Goal: Leave review/rating: Share an evaluation or opinion about a product, service, or content

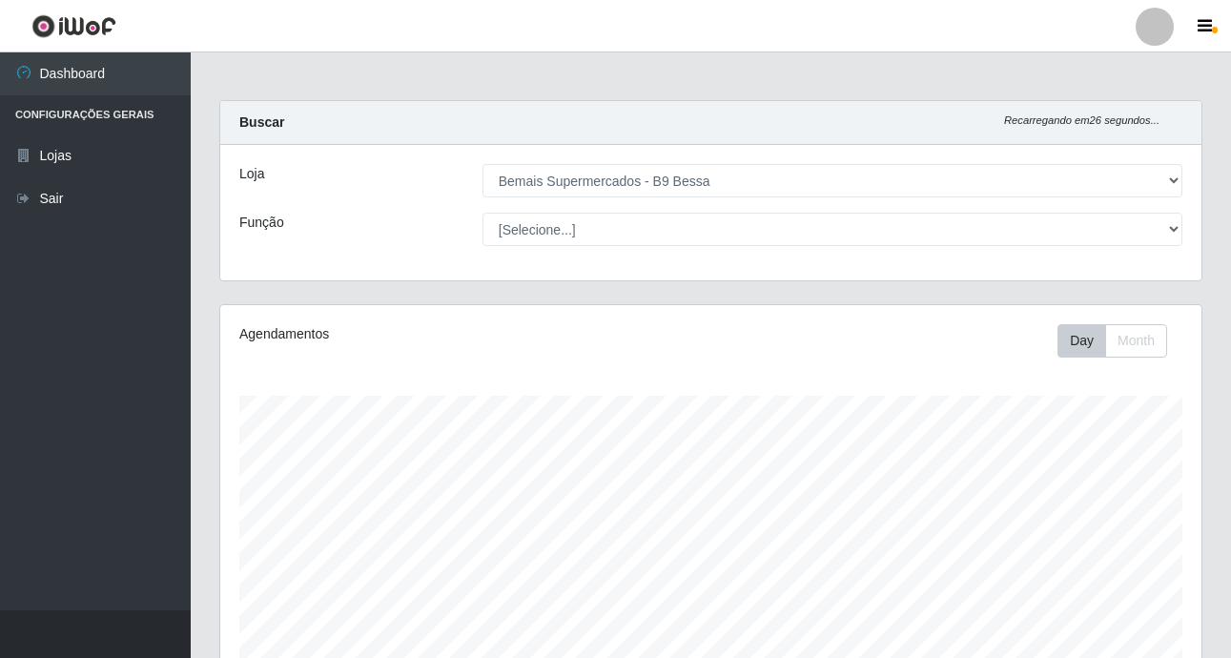
select select "410"
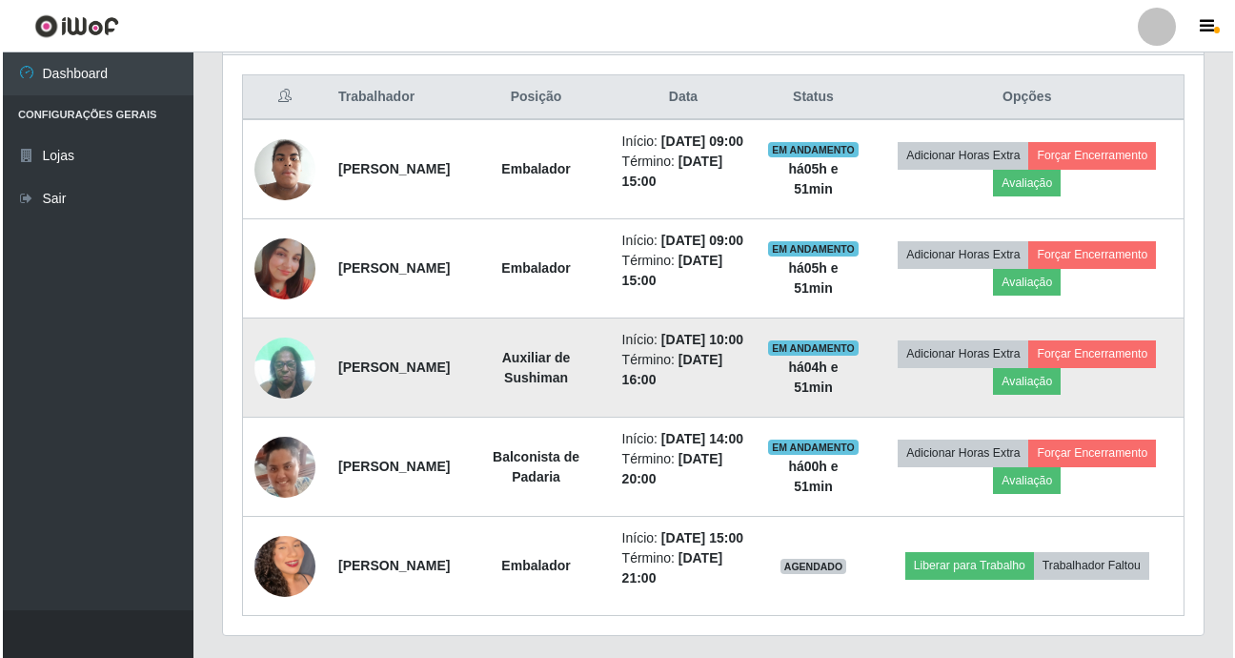
scroll to position [667, 0]
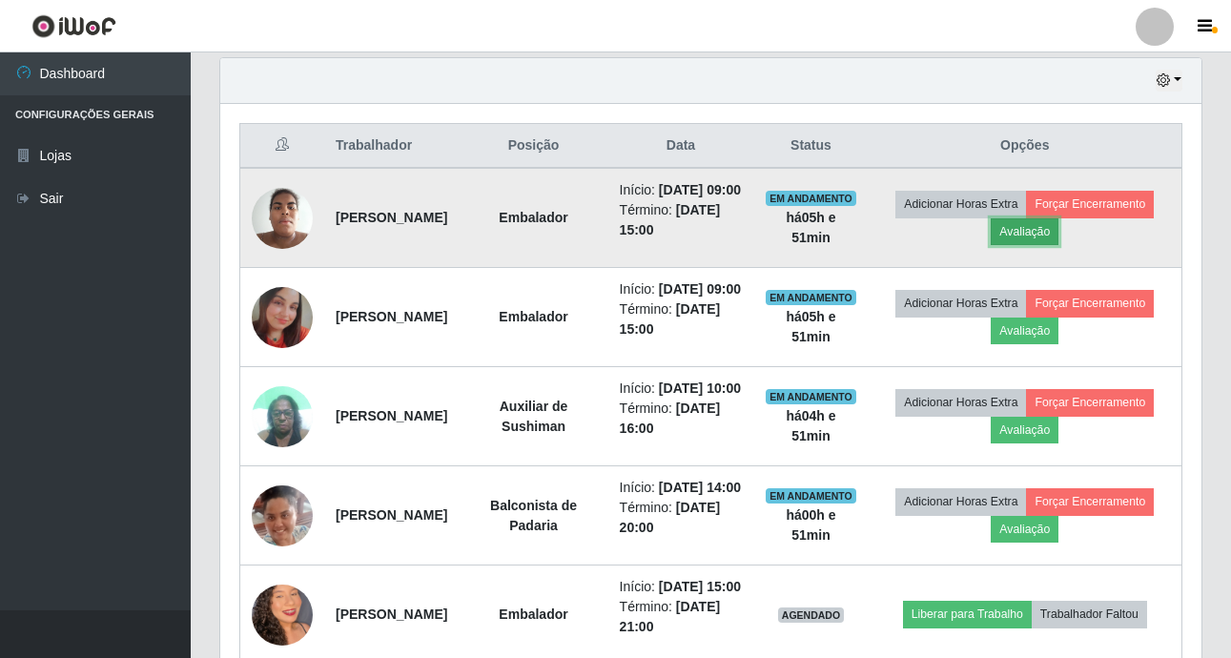
click at [1058, 233] on button "Avaliação" at bounding box center [1024, 231] width 68 height 27
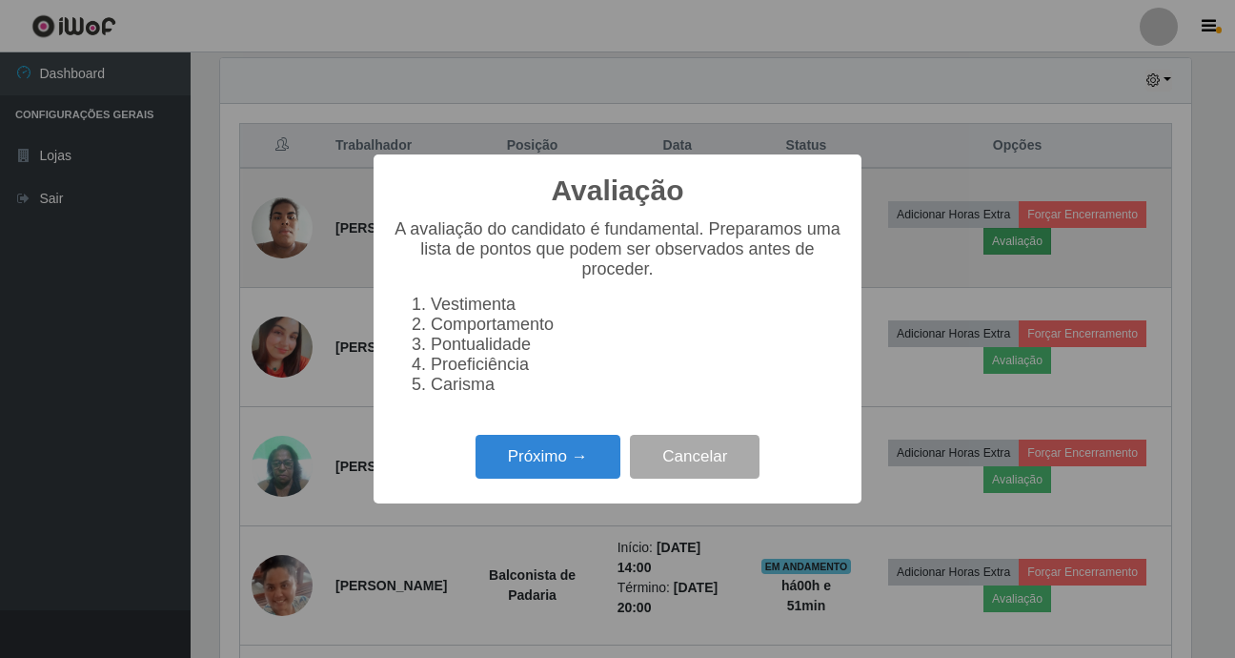
scroll to position [396, 971]
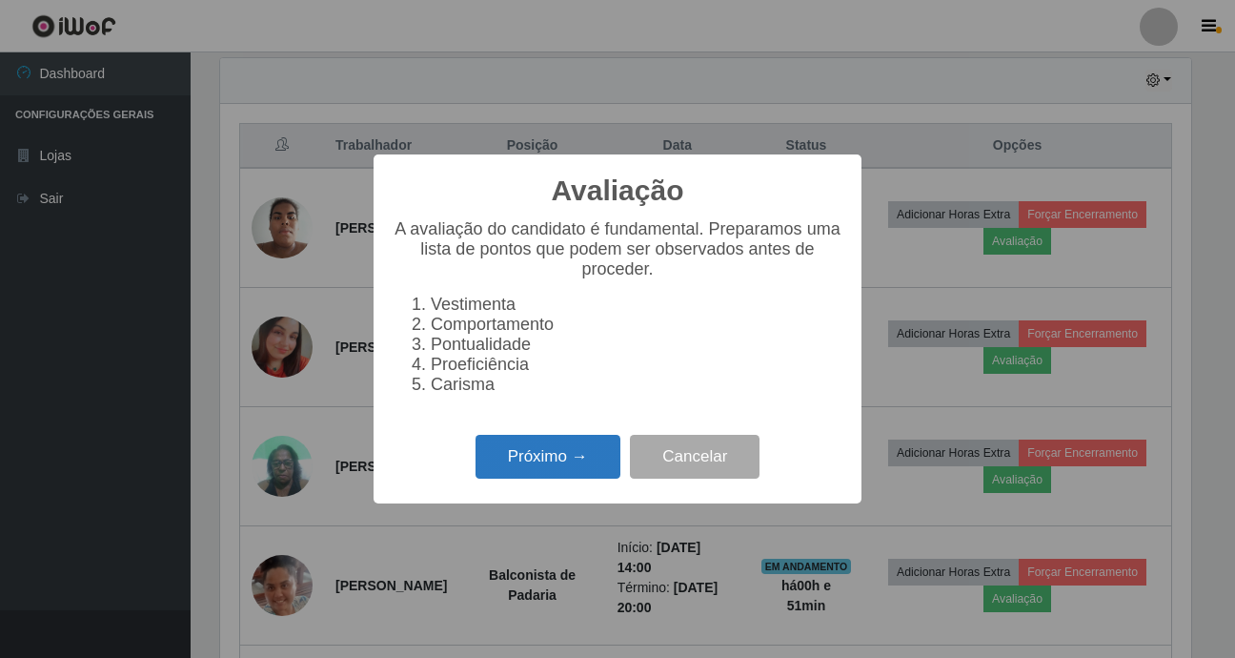
click at [536, 466] on button "Próximo →" at bounding box center [548, 457] width 145 height 45
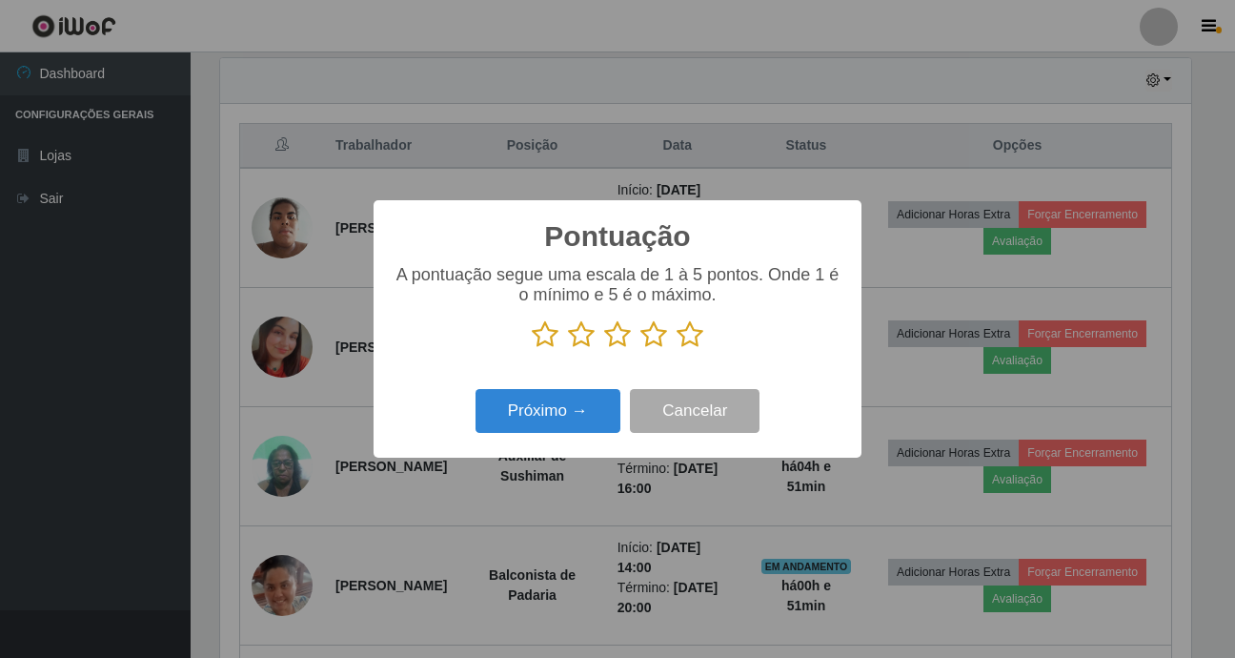
click at [690, 339] on icon at bounding box center [690, 334] width 27 height 29
click at [677, 349] on input "radio" at bounding box center [677, 349] width 0 height 0
click at [560, 404] on button "Próximo →" at bounding box center [548, 411] width 145 height 45
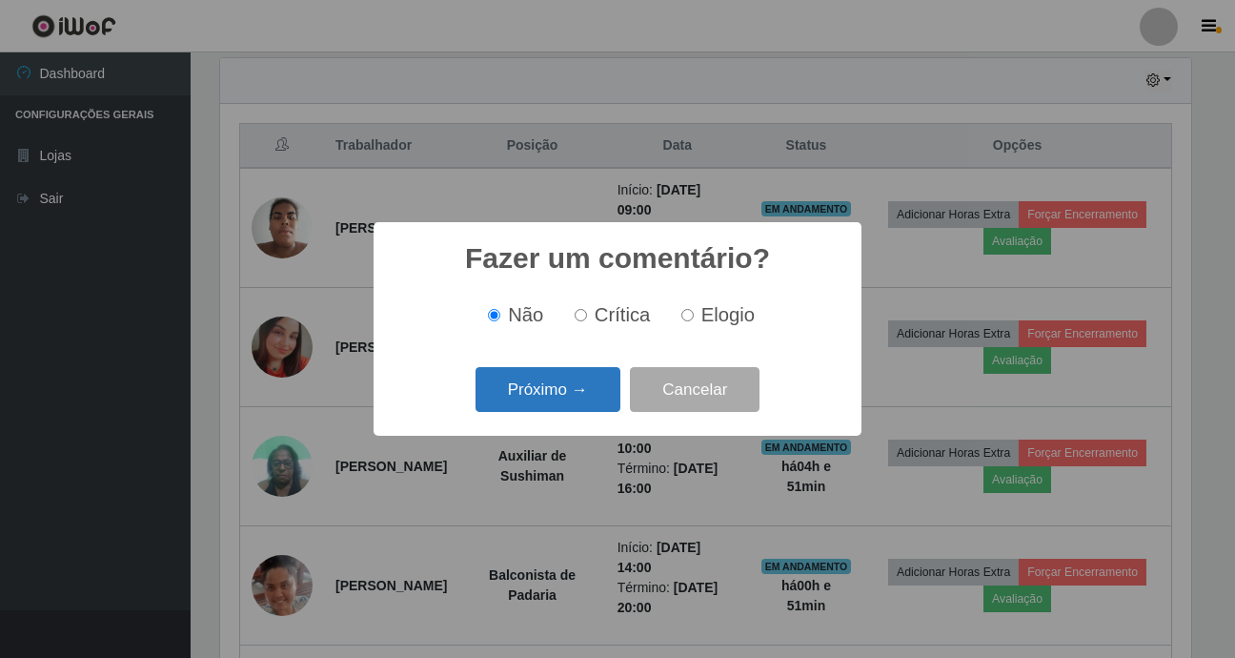
click at [587, 398] on button "Próximo →" at bounding box center [548, 389] width 145 height 45
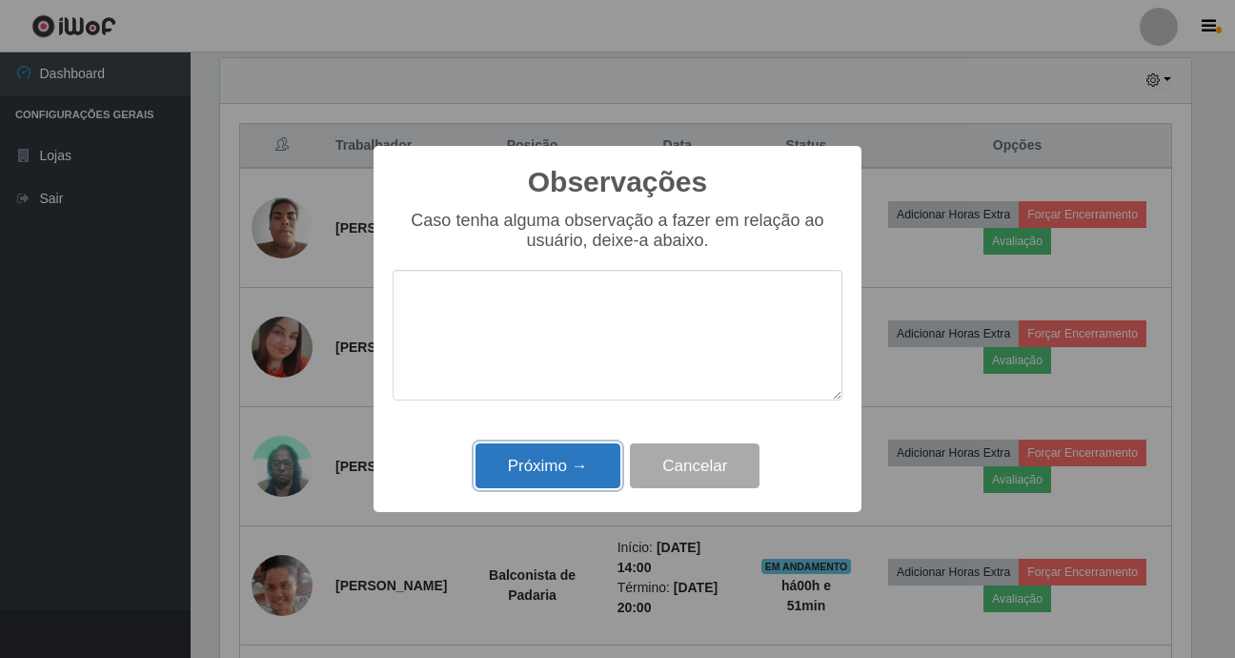
click at [569, 465] on button "Próximo →" at bounding box center [548, 465] width 145 height 45
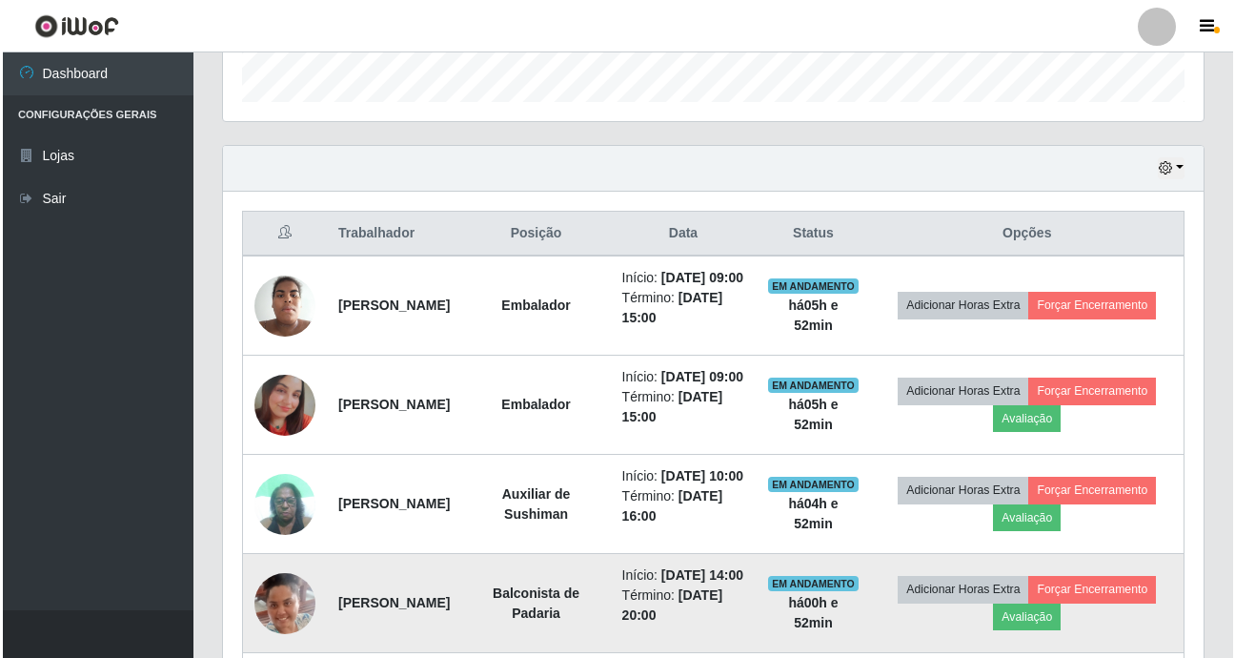
scroll to position [579, 0]
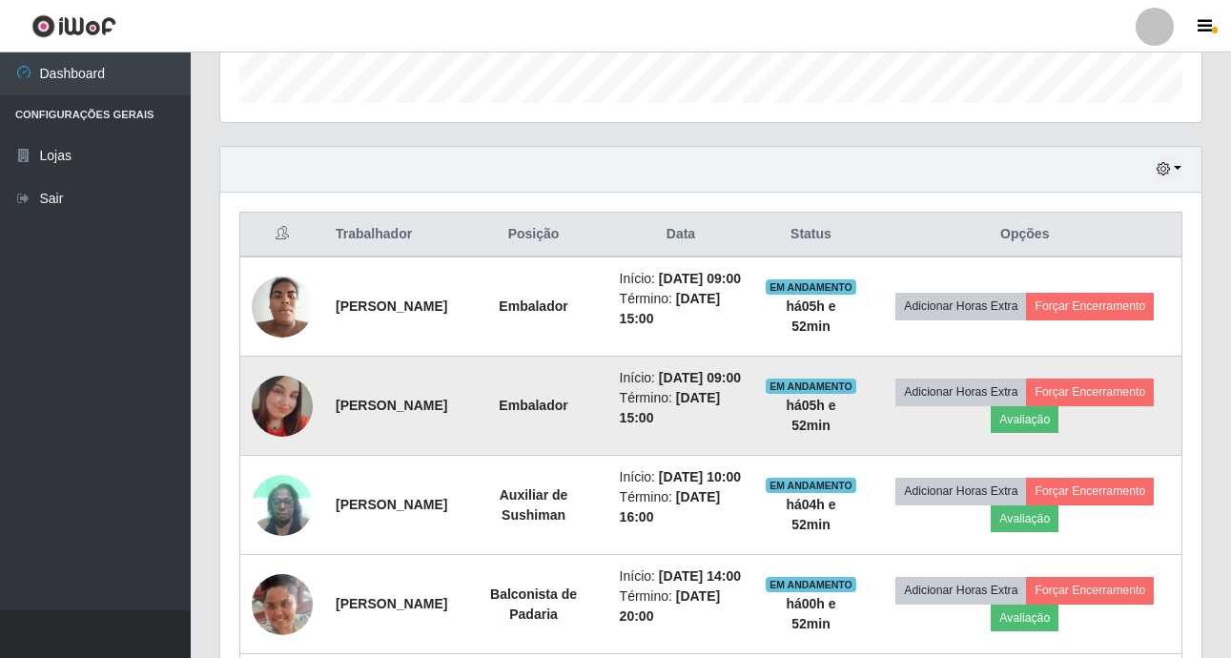
click at [283, 422] on img at bounding box center [282, 406] width 61 height 61
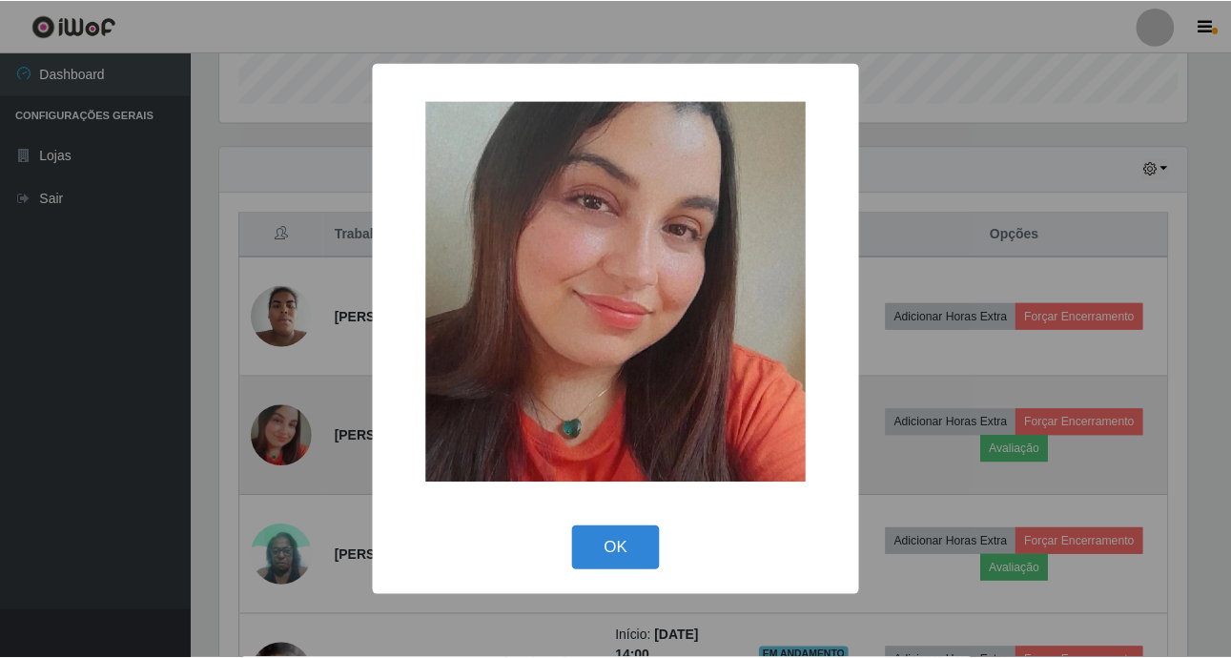
scroll to position [396, 971]
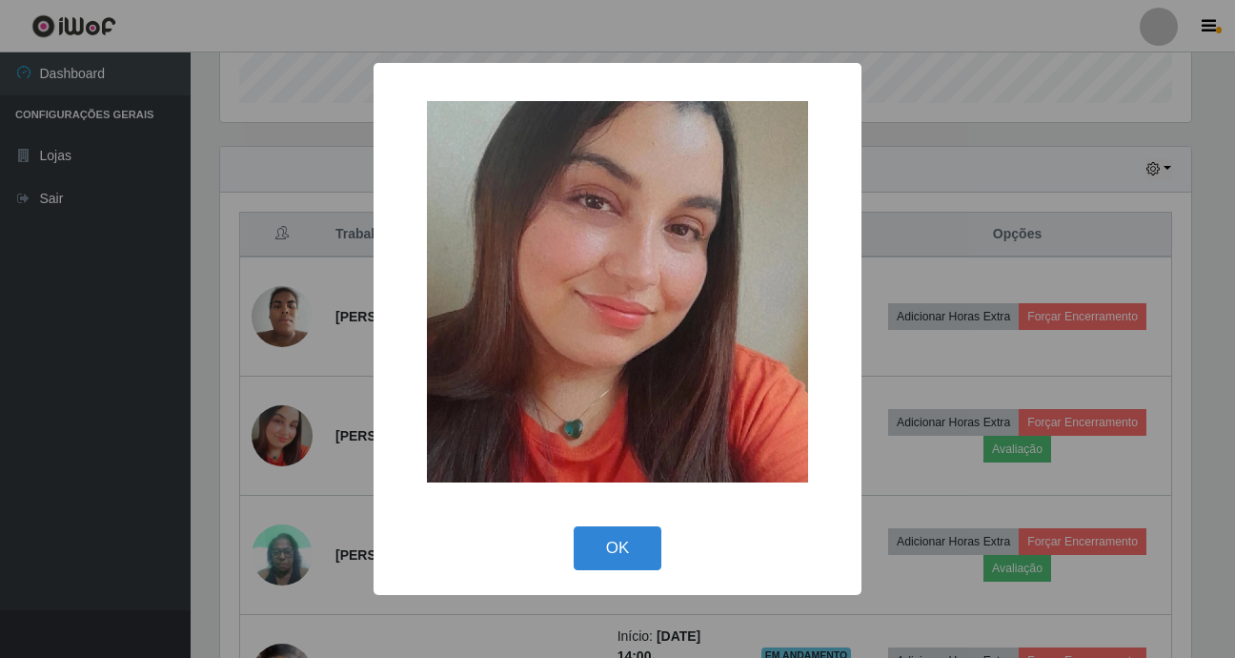
click at [731, 320] on img at bounding box center [617, 291] width 381 height 381
click at [210, 398] on div "× OK Cancel" at bounding box center [617, 329] width 1235 height 658
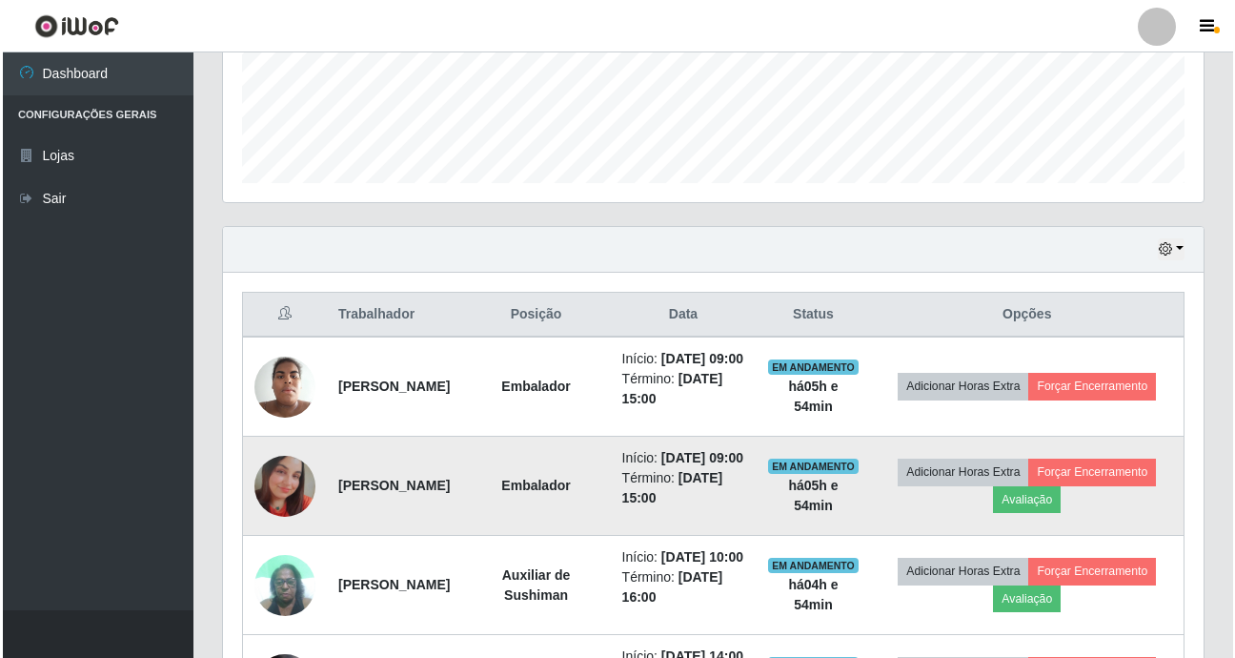
scroll to position [483, 0]
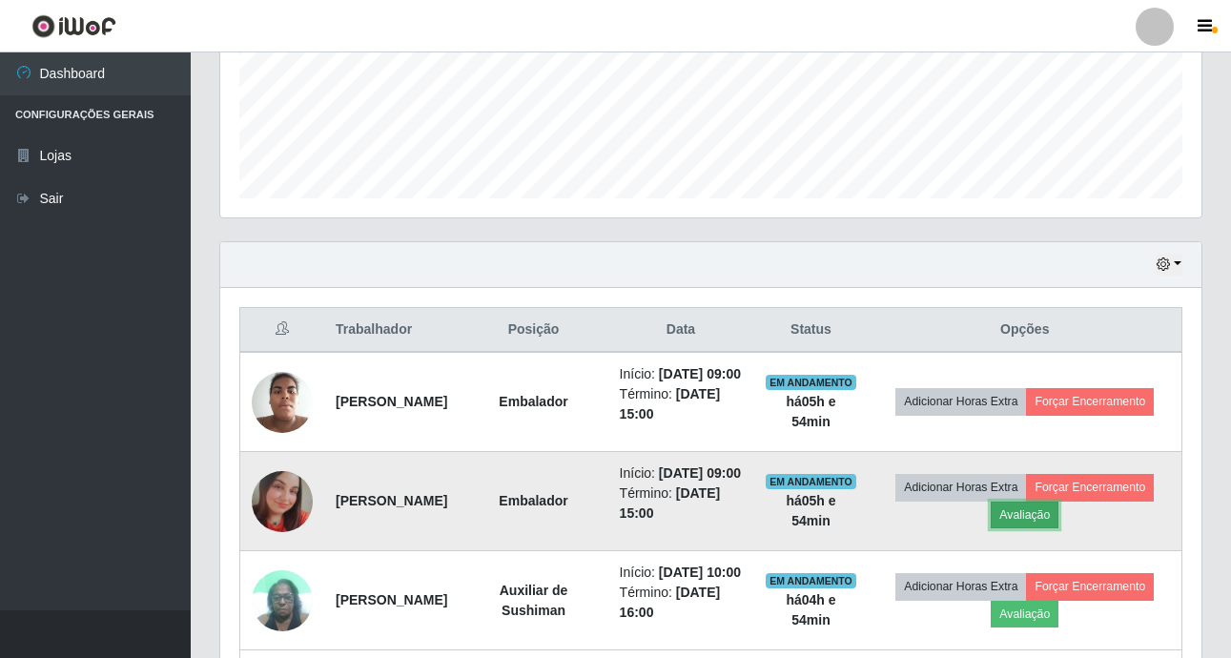
click at [1058, 528] on button "Avaliação" at bounding box center [1024, 514] width 68 height 27
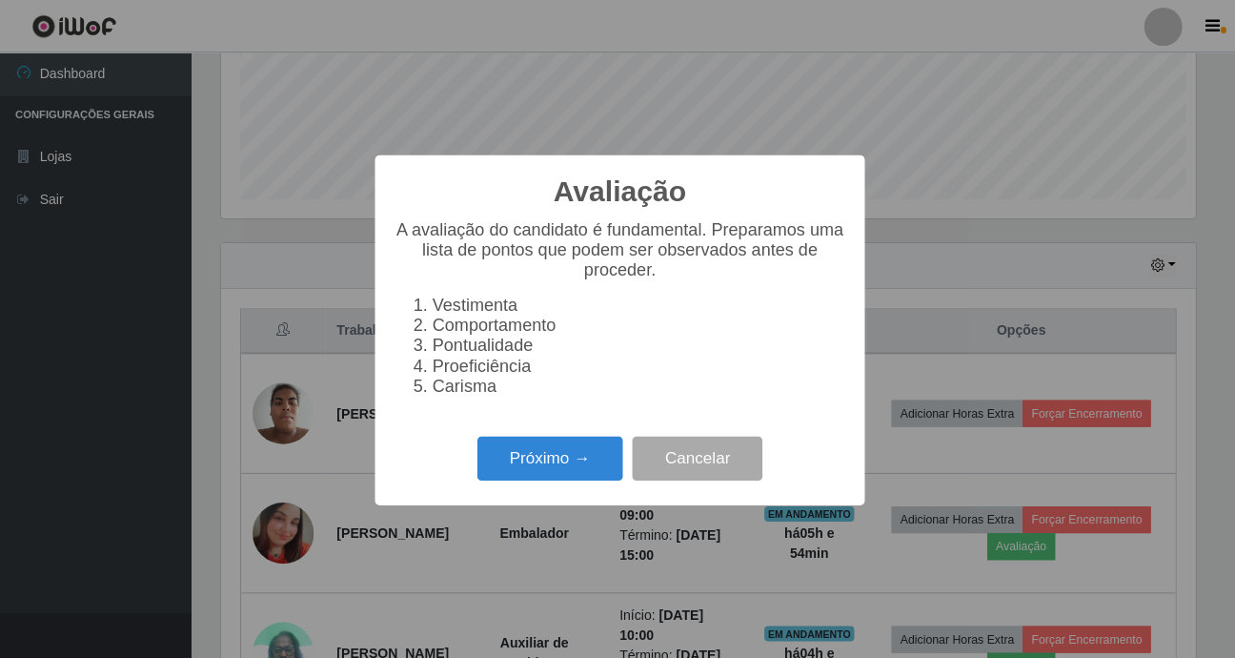
scroll to position [396, 971]
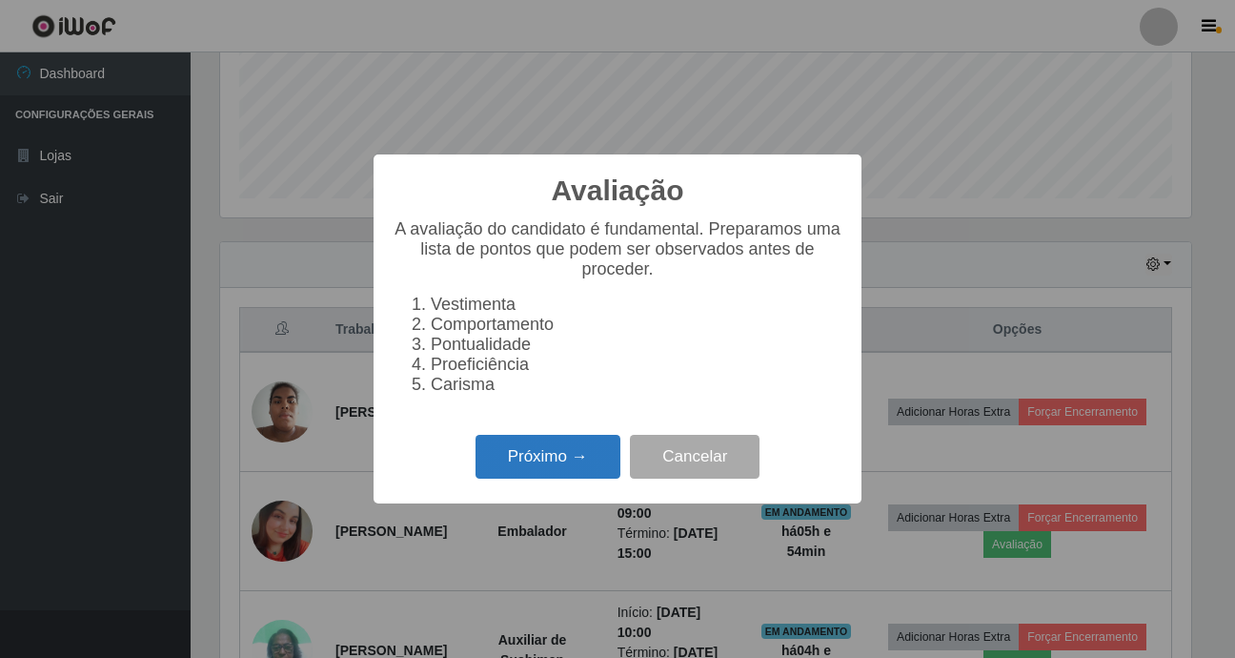
click at [539, 469] on button "Próximo →" at bounding box center [548, 457] width 145 height 45
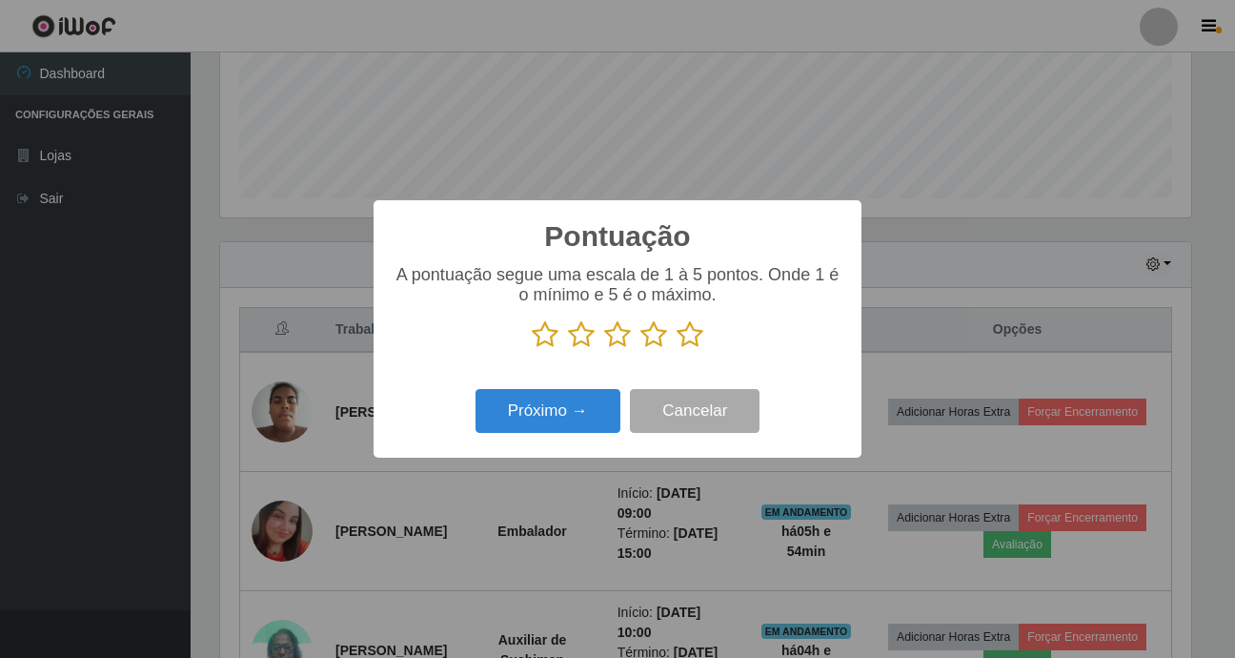
click at [693, 336] on icon at bounding box center [690, 334] width 27 height 29
click at [677, 349] on input "radio" at bounding box center [677, 349] width 0 height 0
click at [597, 409] on button "Próximo →" at bounding box center [548, 411] width 145 height 45
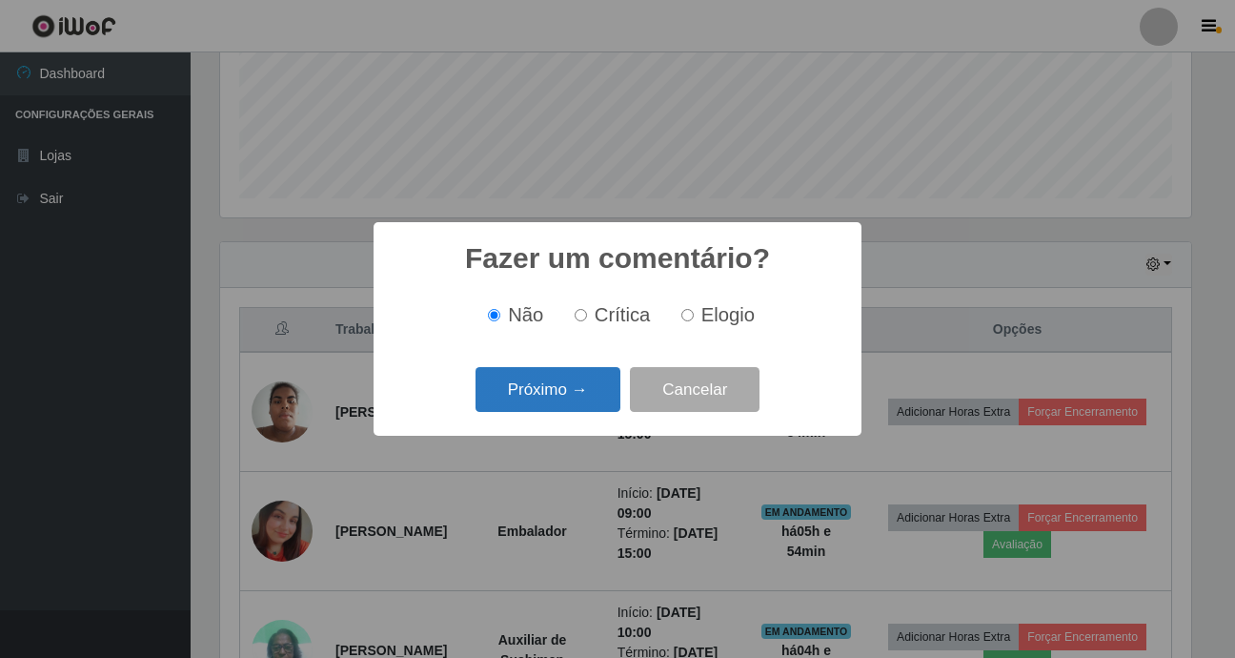
click at [590, 385] on button "Próximo →" at bounding box center [548, 389] width 145 height 45
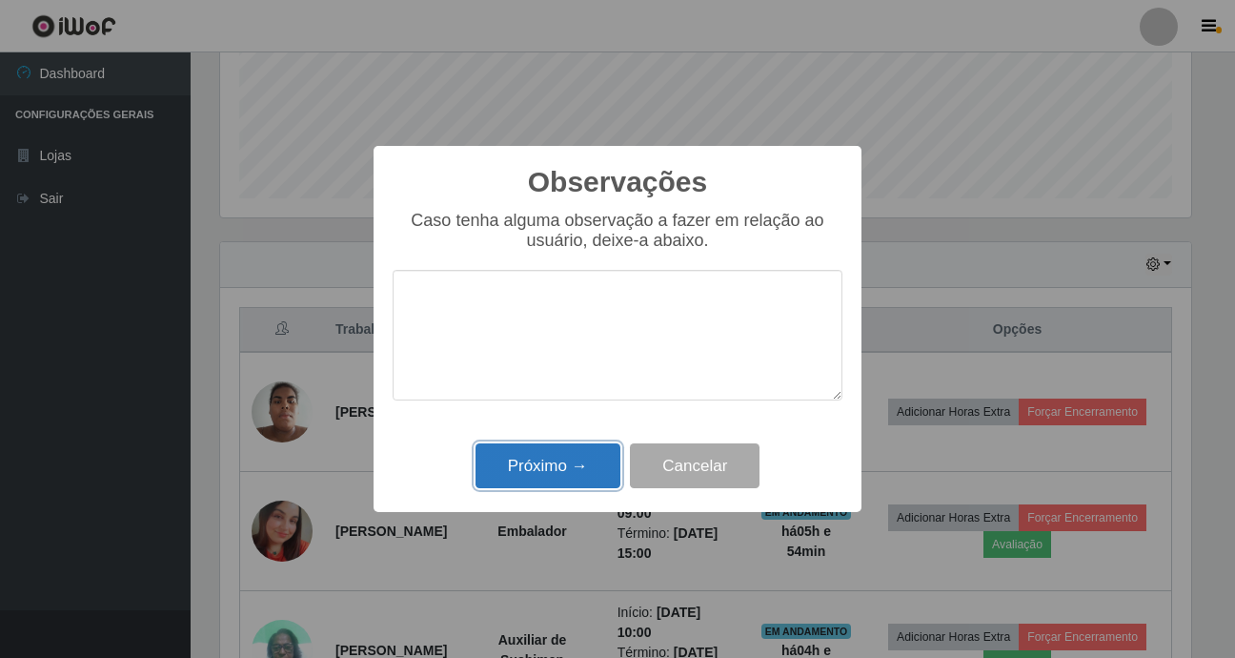
click at [527, 450] on button "Próximo →" at bounding box center [548, 465] width 145 height 45
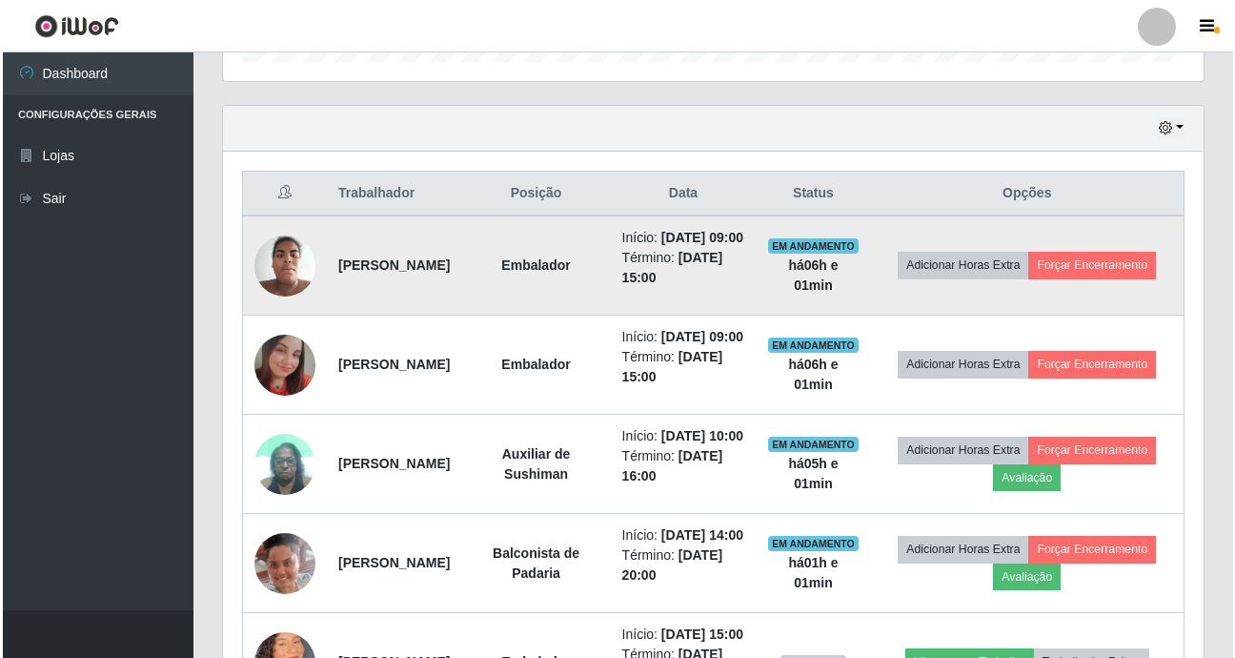
scroll to position [483, 0]
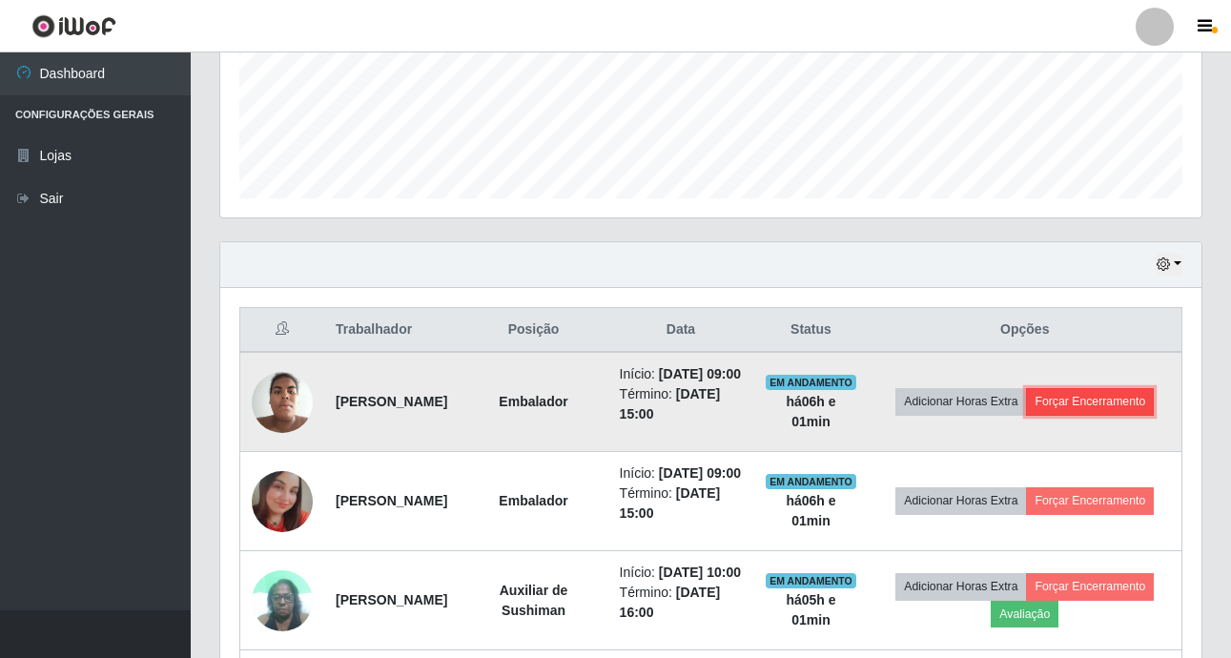
click at [1026, 415] on button "Forçar Encerramento" at bounding box center [1090, 401] width 128 height 27
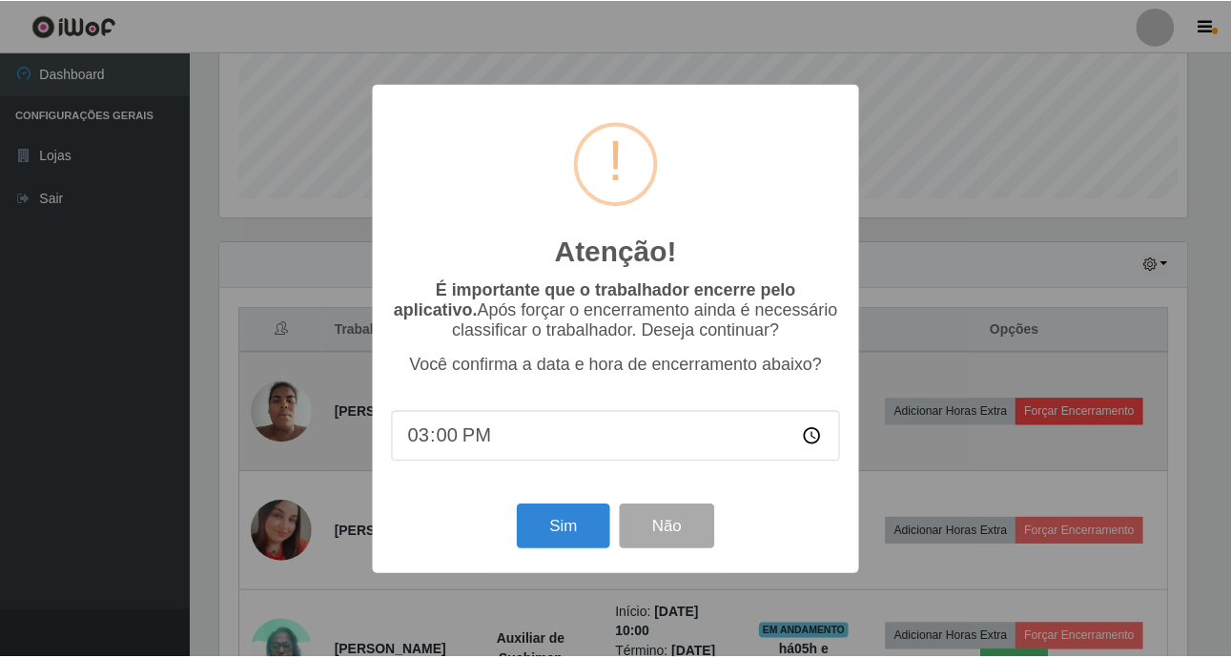
scroll to position [396, 971]
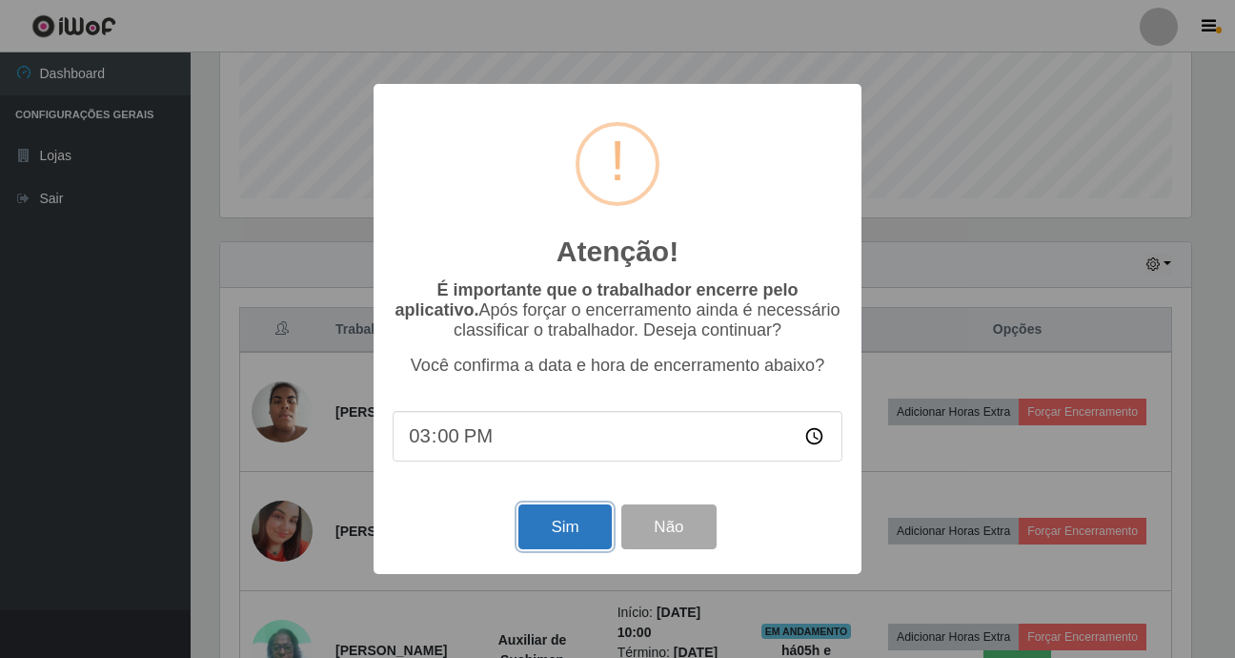
click at [577, 521] on button "Sim" at bounding box center [565, 526] width 92 height 45
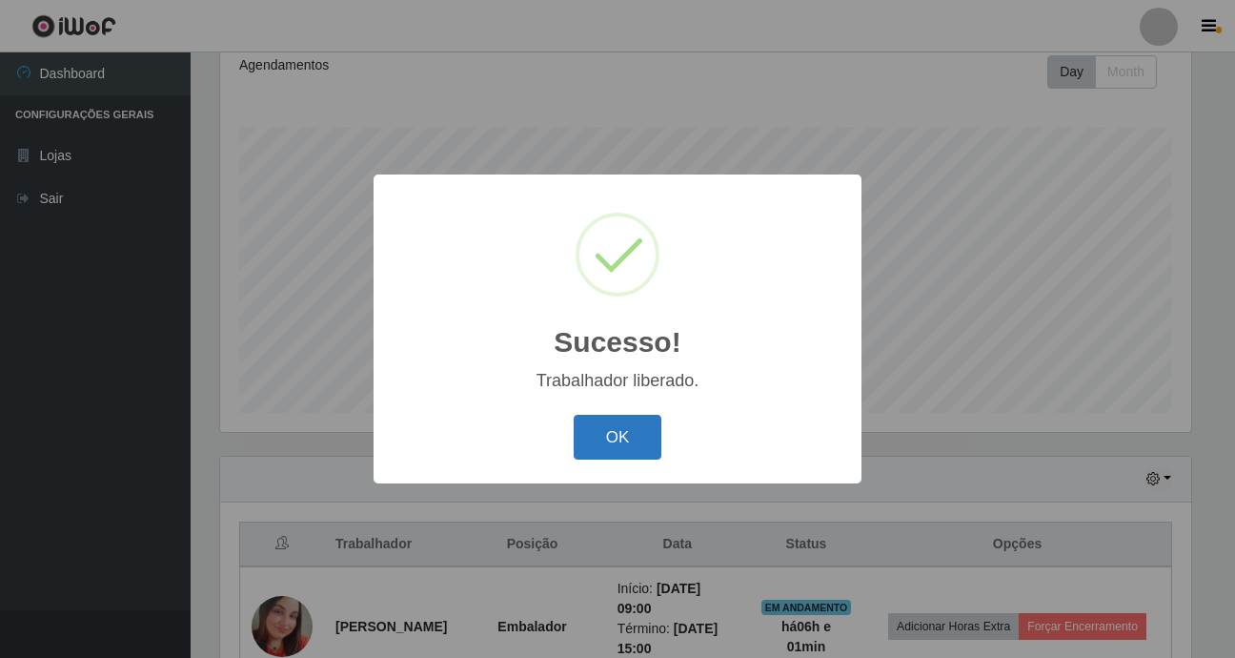
click at [599, 423] on button "OK" at bounding box center [618, 437] width 89 height 45
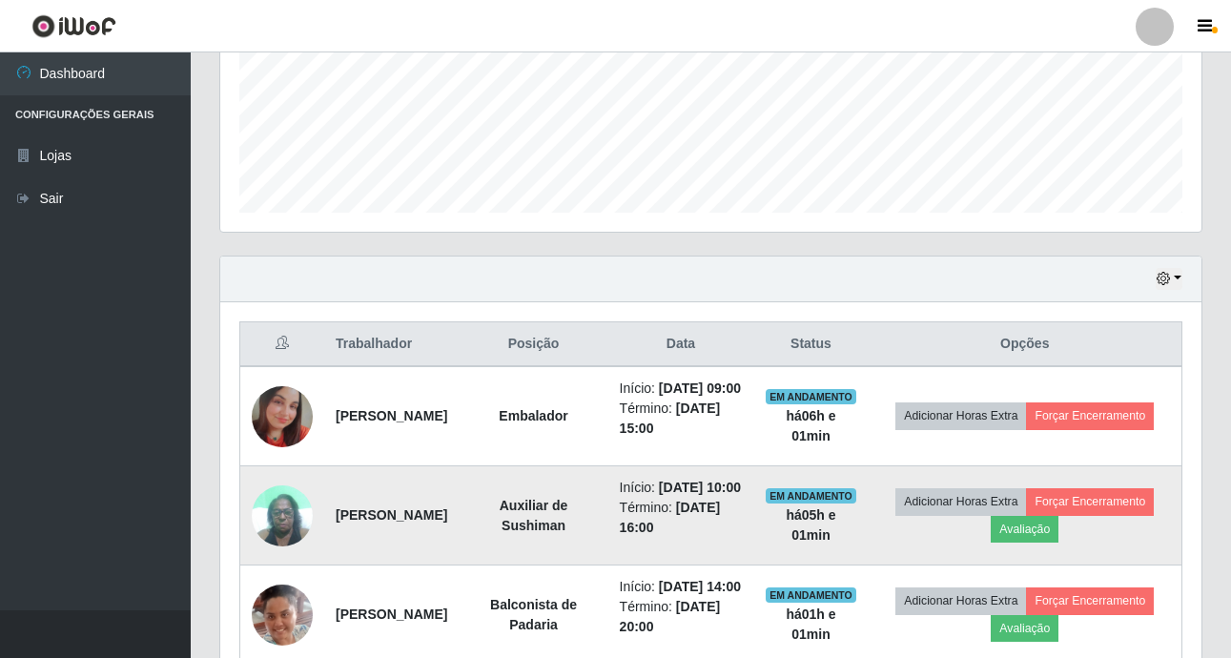
scroll to position [555, 0]
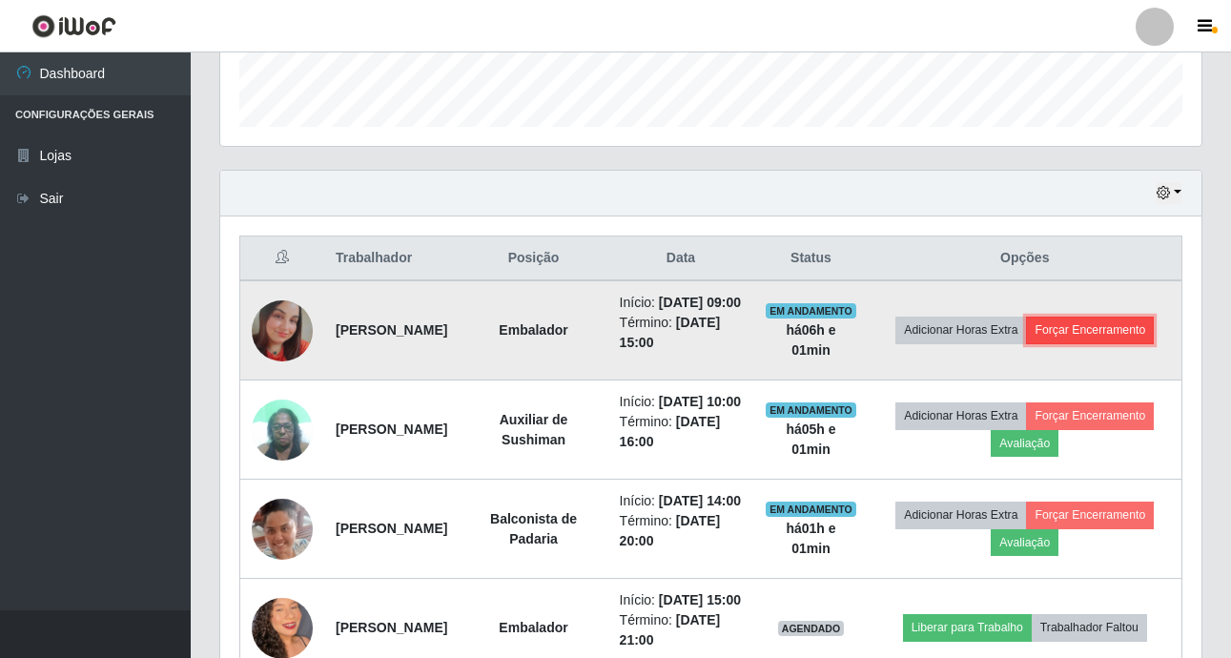
click at [1070, 343] on button "Forçar Encerramento" at bounding box center [1090, 329] width 128 height 27
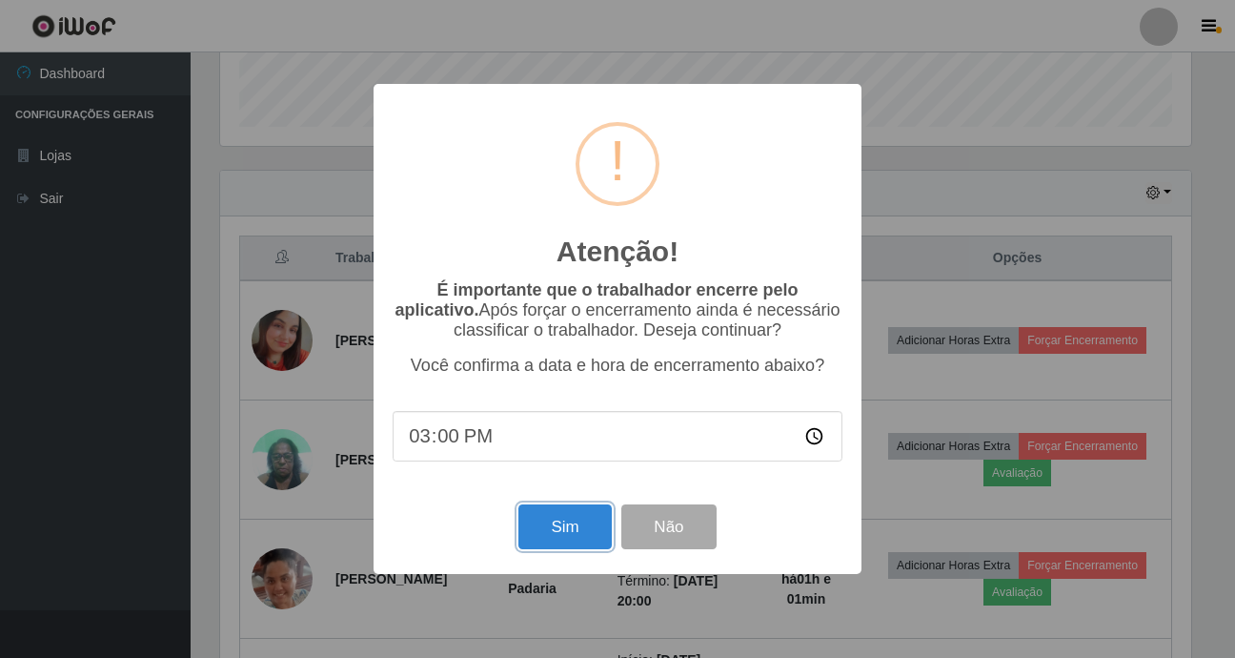
click at [576, 510] on button "Sim" at bounding box center [565, 526] width 92 height 45
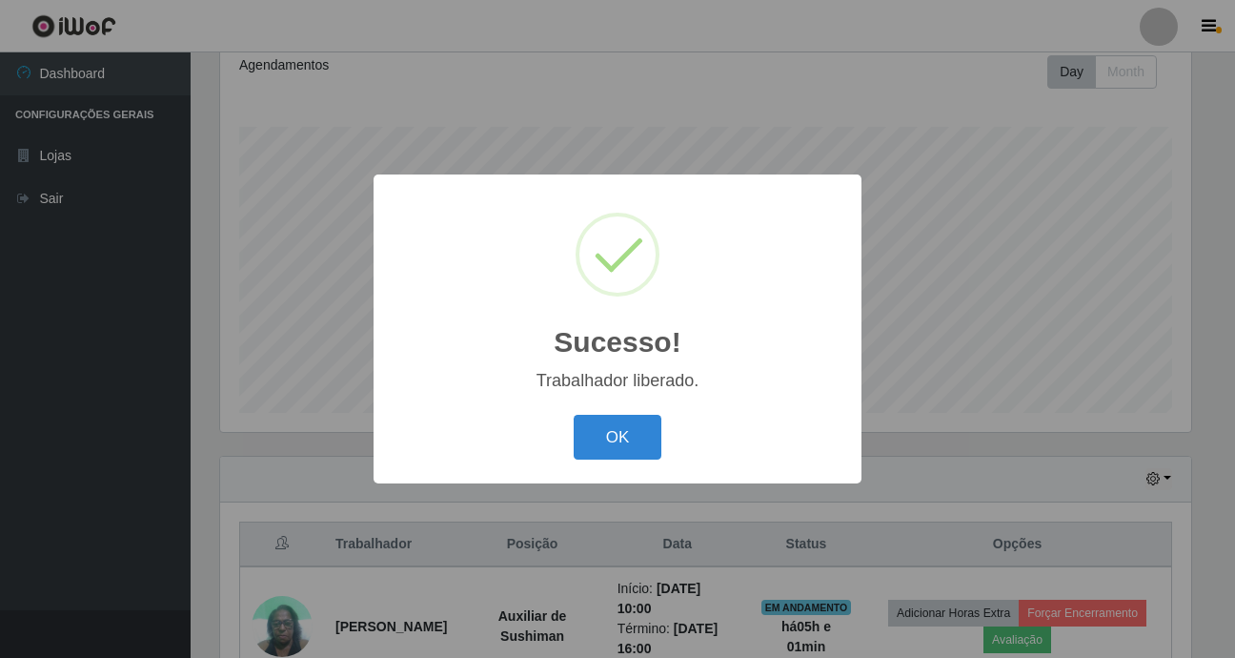
drag, startPoint x: 618, startPoint y: 424, endPoint x: 615, endPoint y: 414, distance: 10.9
click at [619, 421] on button "OK" at bounding box center [618, 437] width 89 height 45
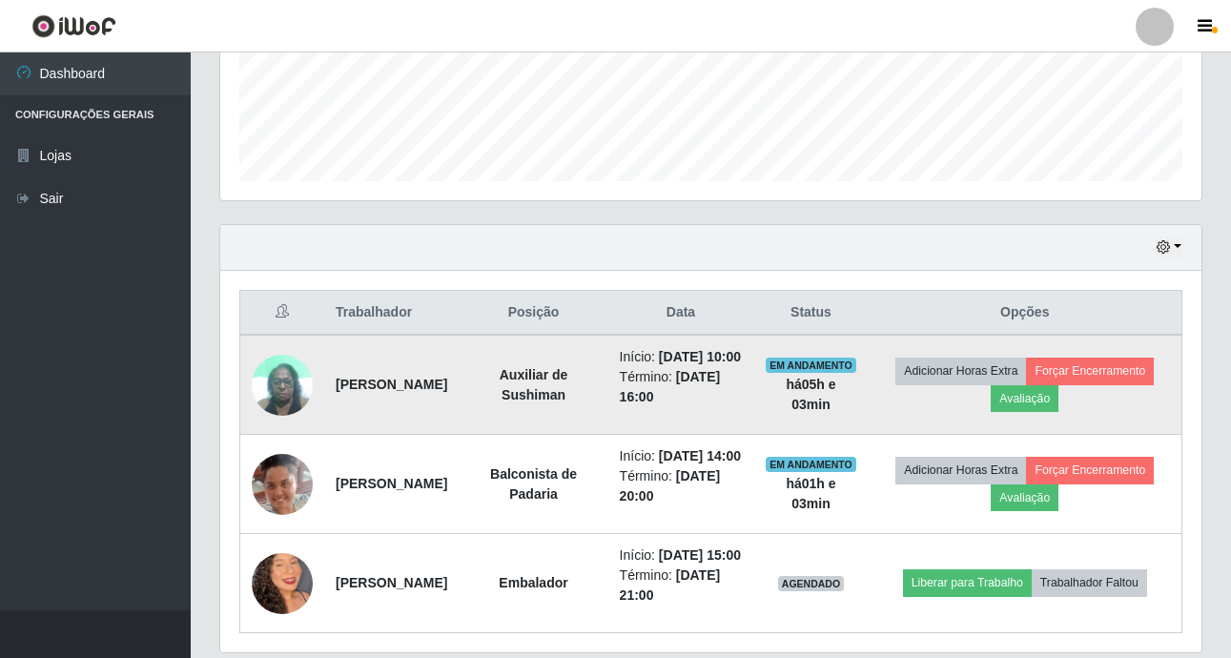
scroll to position [626, 0]
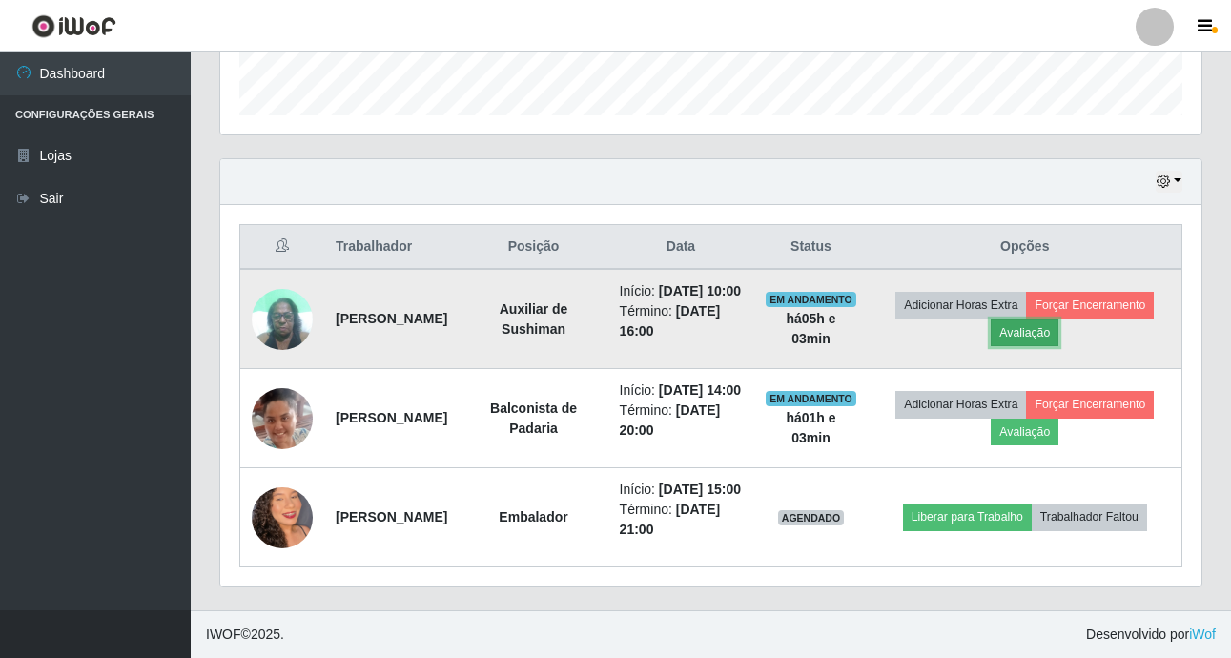
click at [1058, 319] on button "Avaliação" at bounding box center [1024, 332] width 68 height 27
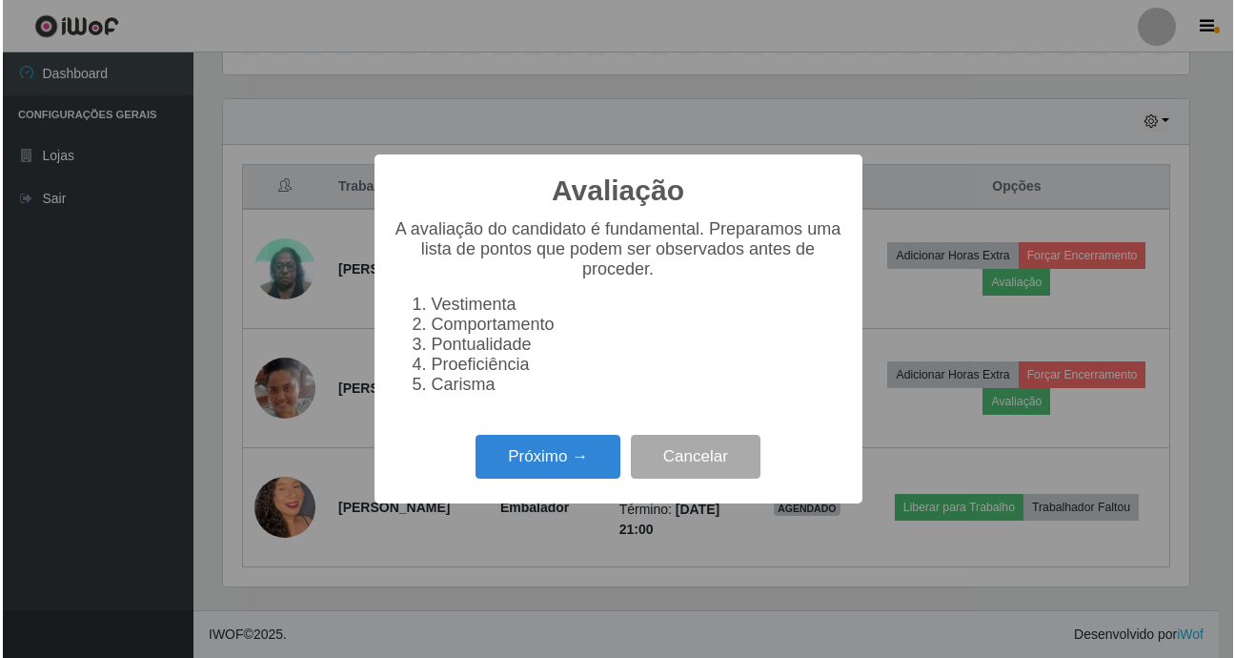
scroll to position [396, 971]
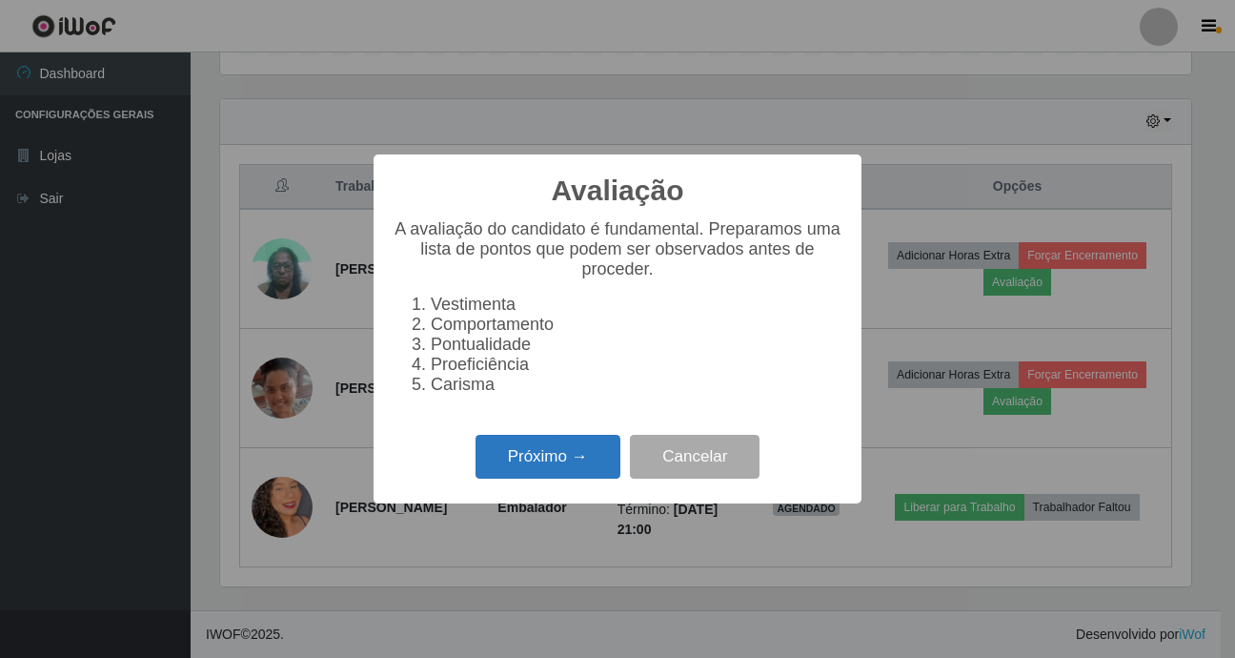
click at [567, 450] on button "Próximo →" at bounding box center [548, 457] width 145 height 45
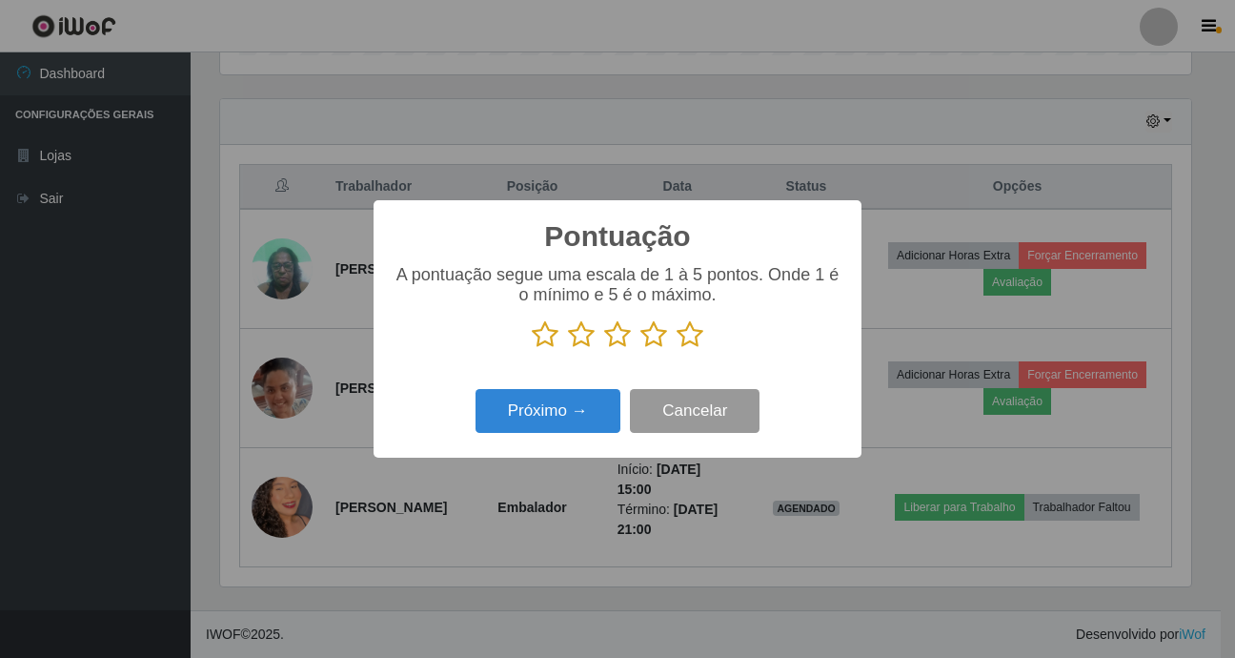
scroll to position [952800, 952224]
click at [689, 336] on icon at bounding box center [690, 334] width 27 height 29
click at [677, 349] on input "radio" at bounding box center [677, 349] width 0 height 0
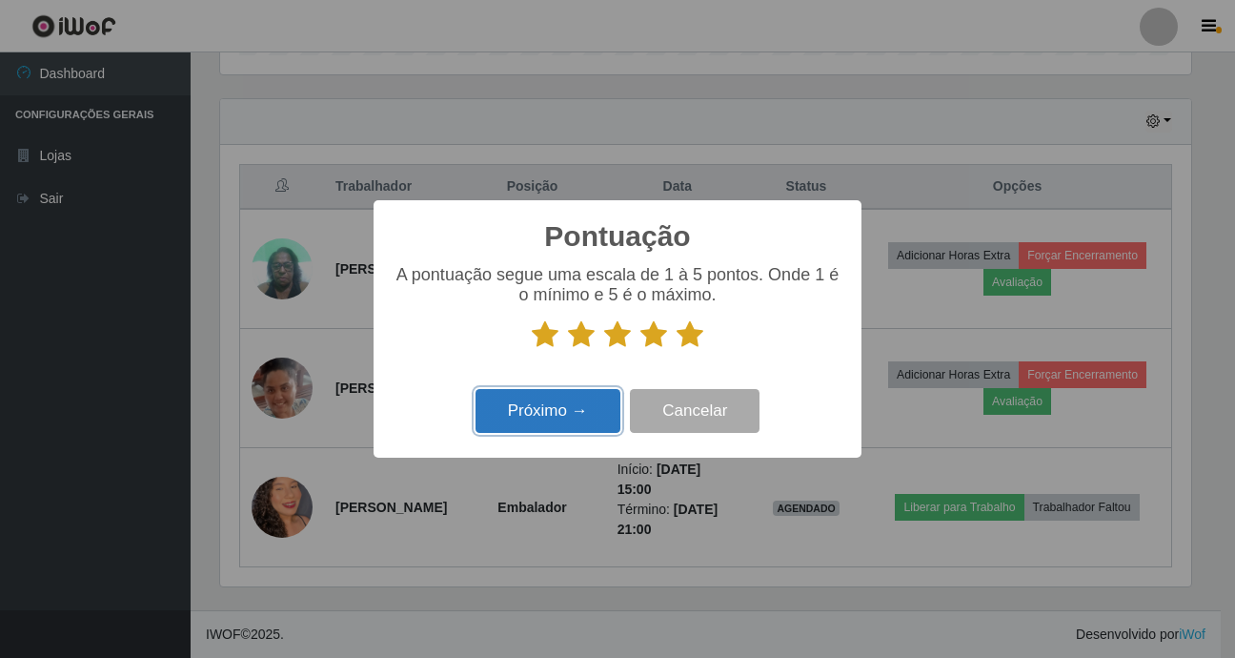
click at [576, 410] on button "Próximo →" at bounding box center [548, 411] width 145 height 45
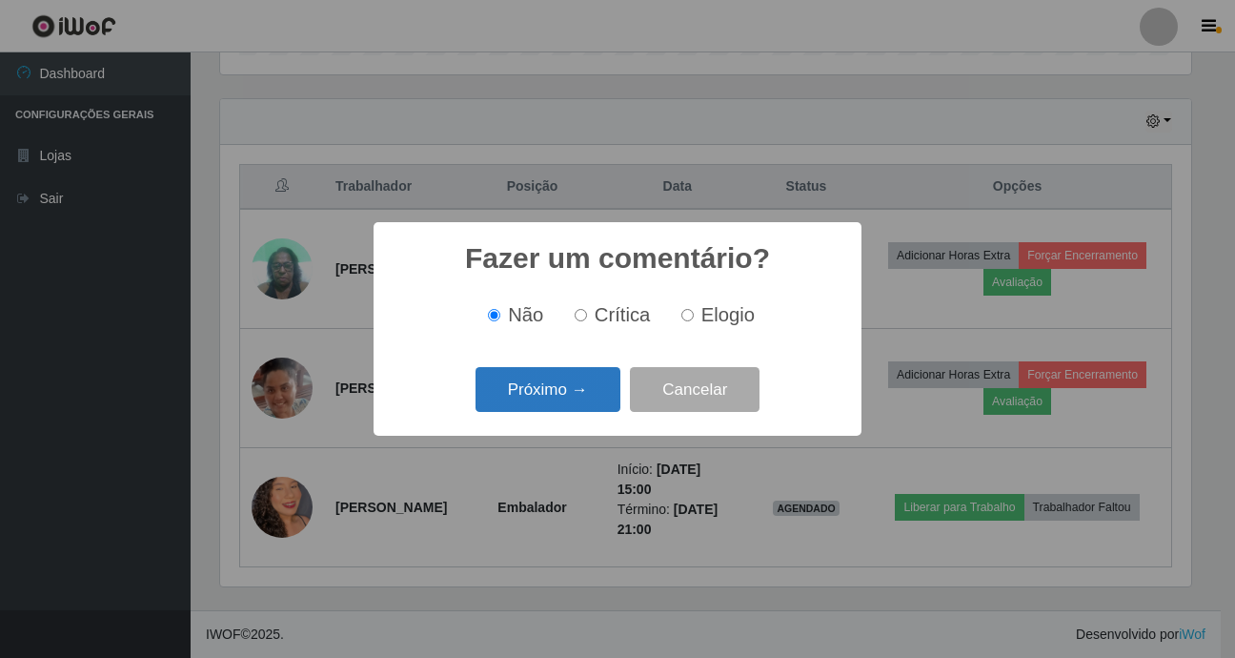
click at [601, 390] on button "Próximo →" at bounding box center [548, 389] width 145 height 45
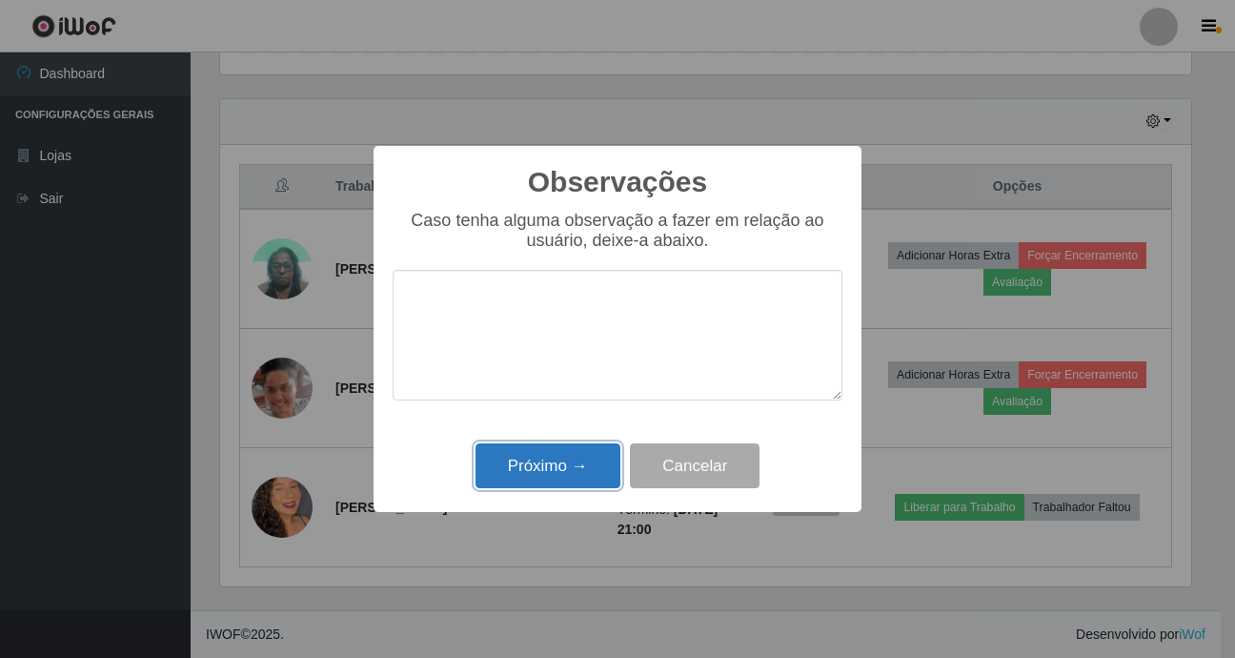
click at [594, 469] on button "Próximo →" at bounding box center [548, 465] width 145 height 45
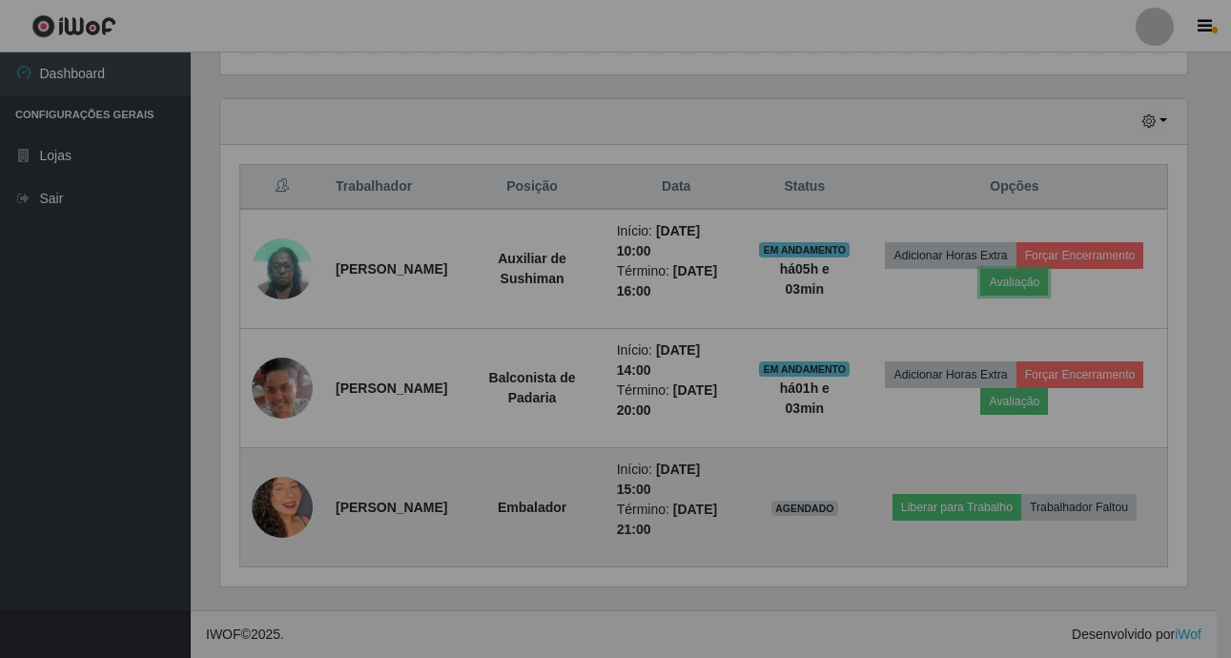
scroll to position [396, 981]
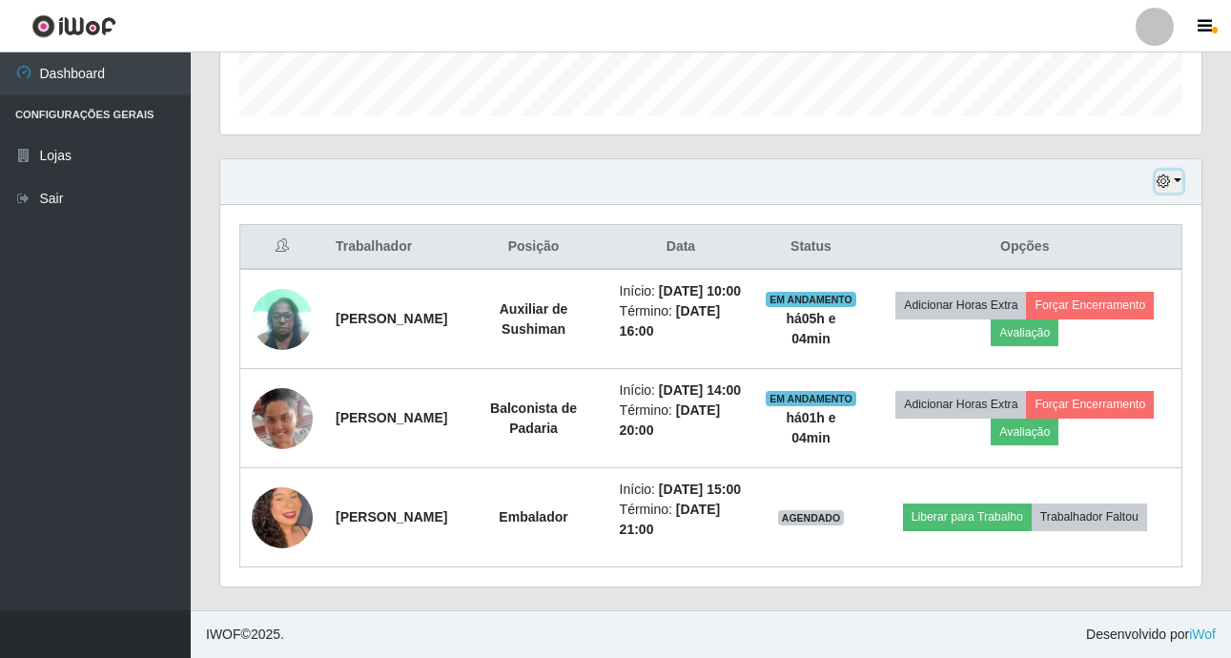
click at [1171, 171] on button "button" at bounding box center [1168, 182] width 27 height 22
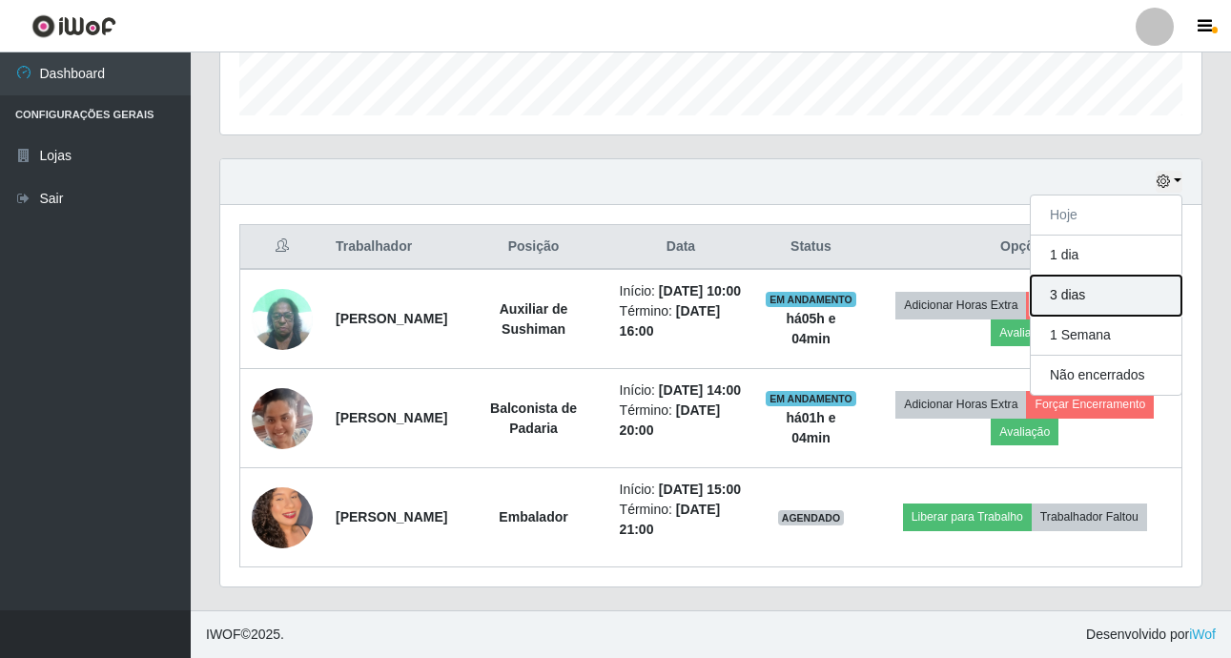
click at [1076, 275] on button "3 dias" at bounding box center [1105, 295] width 151 height 40
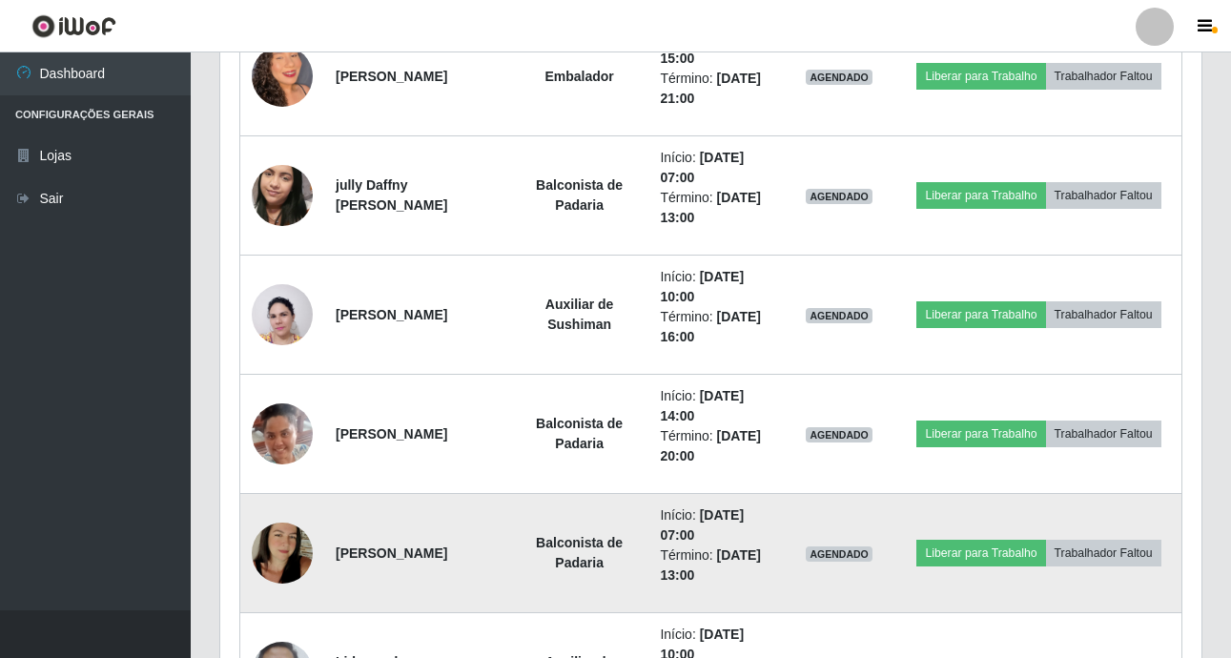
scroll to position [1103, 0]
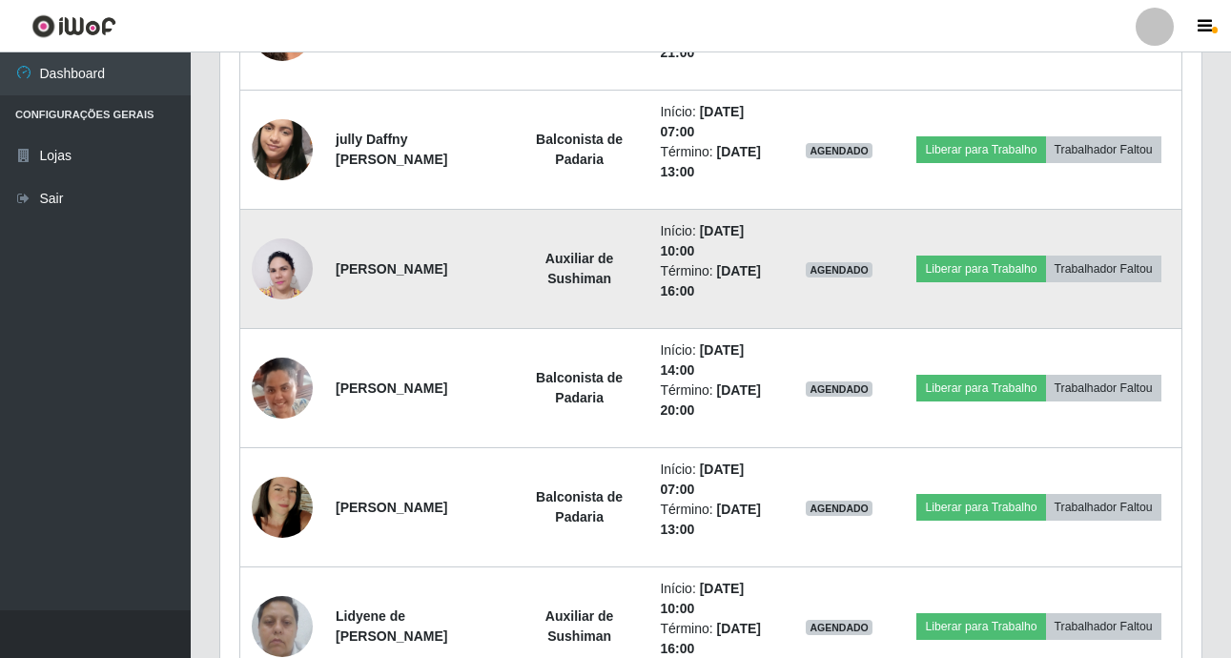
click at [270, 256] on img at bounding box center [282, 269] width 61 height 82
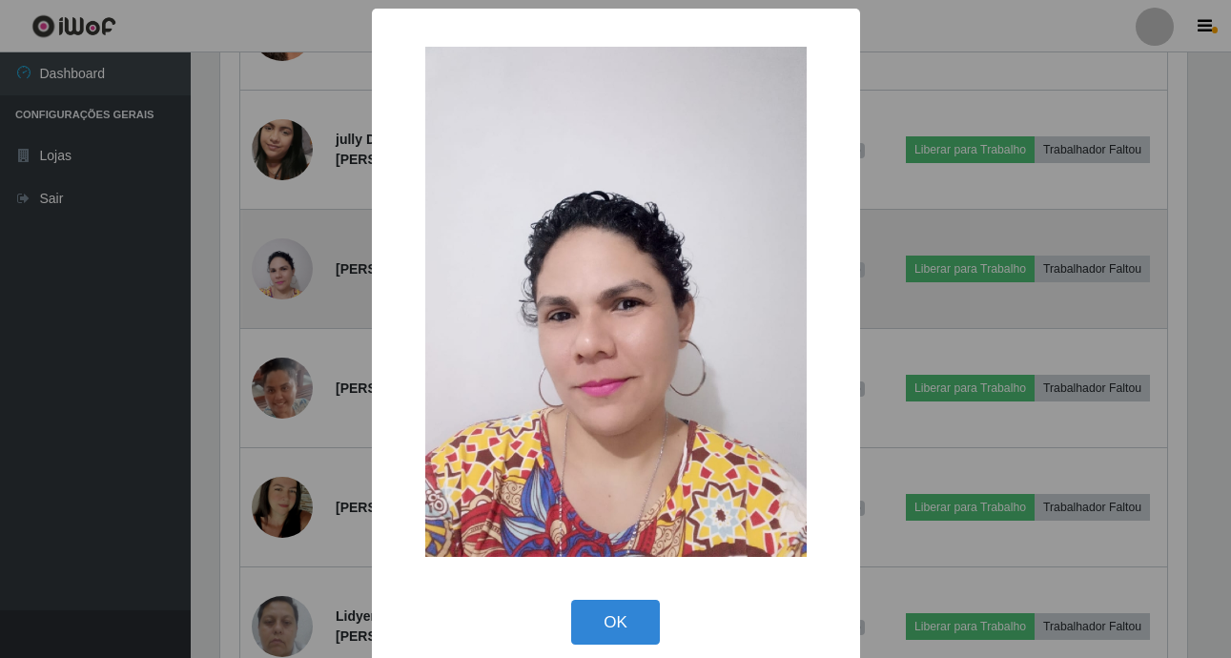
scroll to position [396, 971]
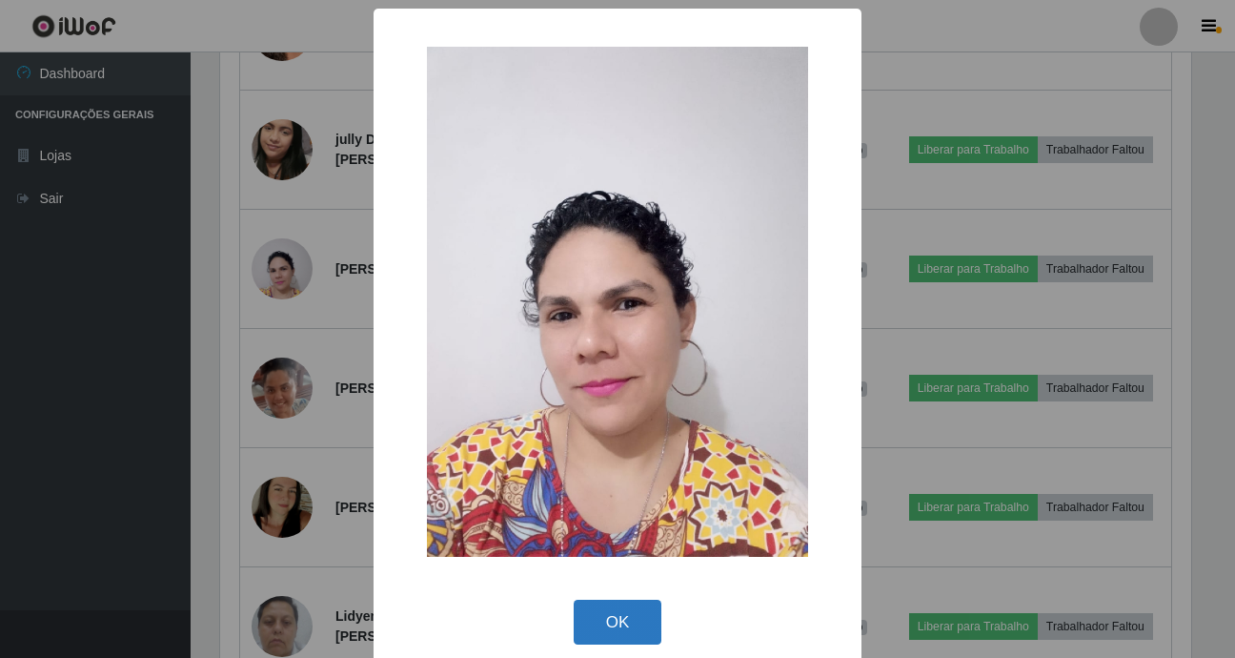
click at [596, 613] on button "OK" at bounding box center [618, 622] width 89 height 45
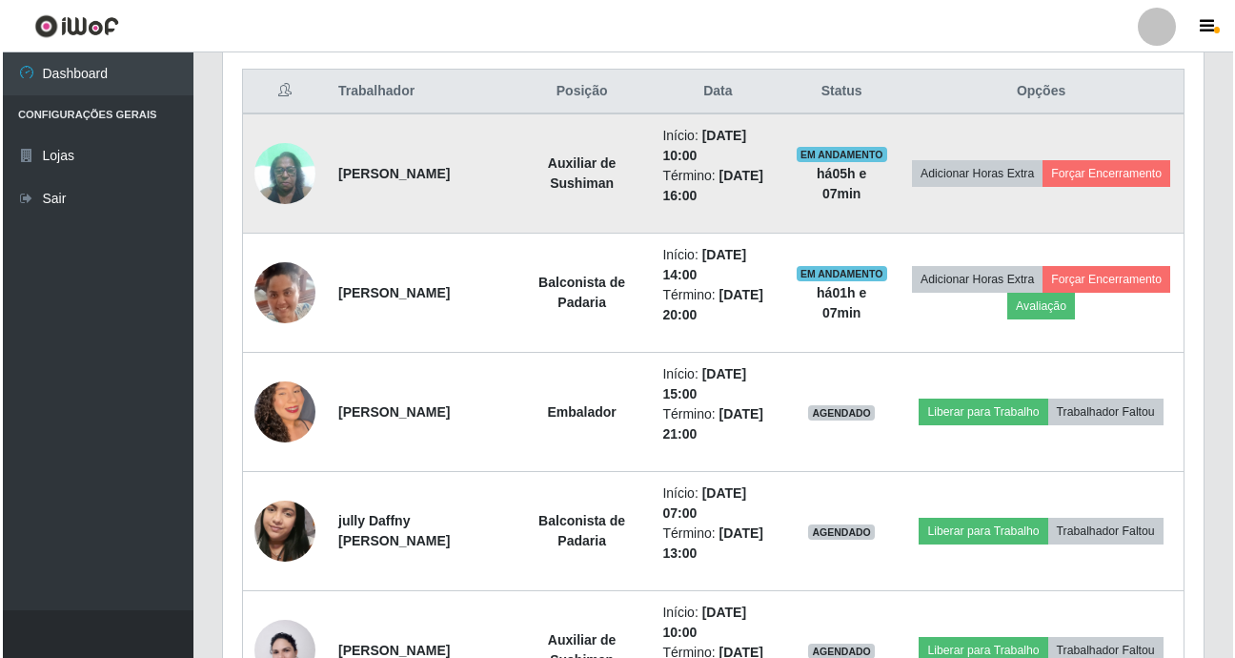
scroll to position [626, 0]
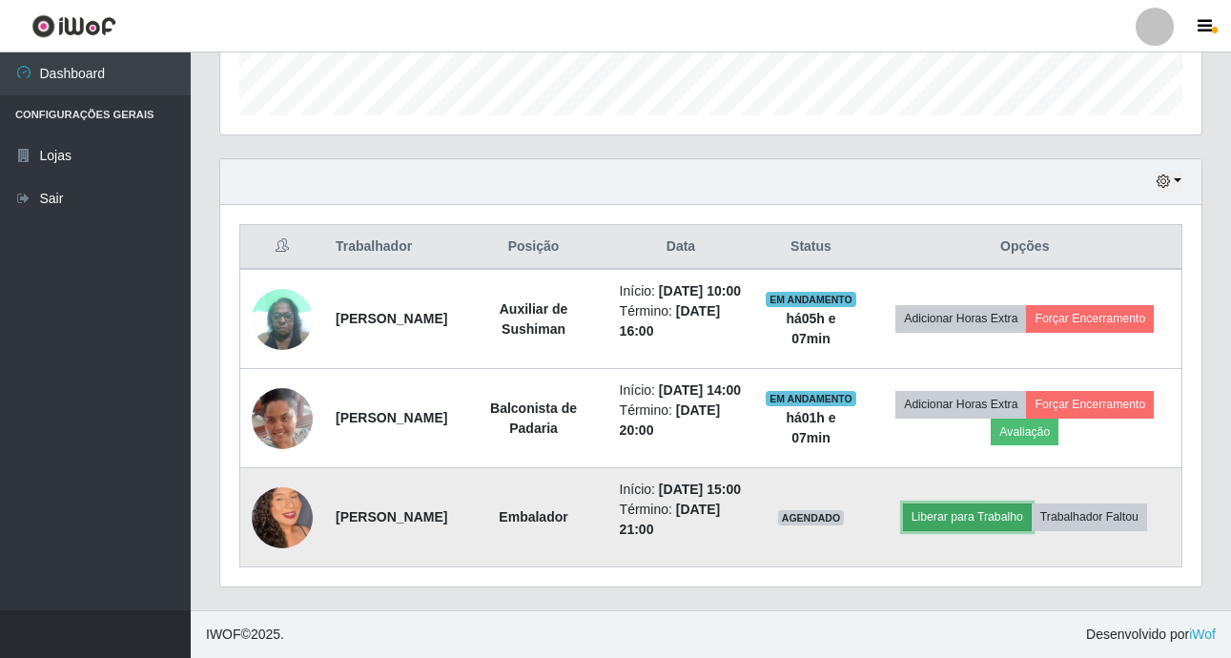
click at [965, 503] on button "Liberar para Trabalho" at bounding box center [967, 516] width 129 height 27
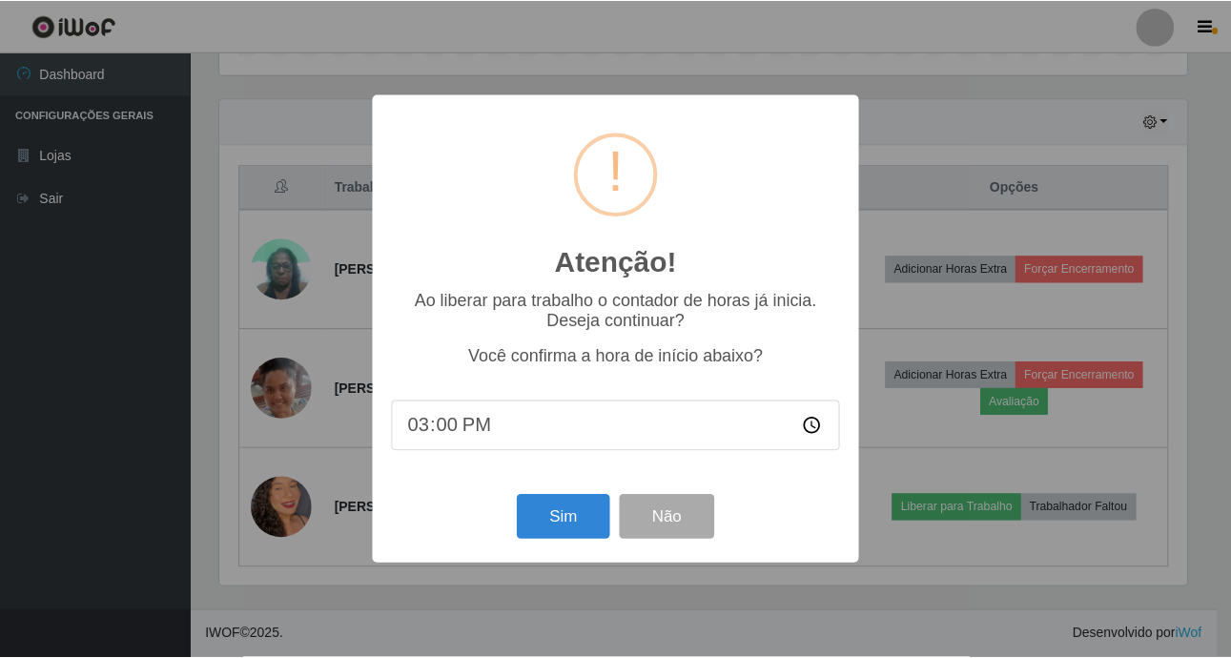
scroll to position [396, 971]
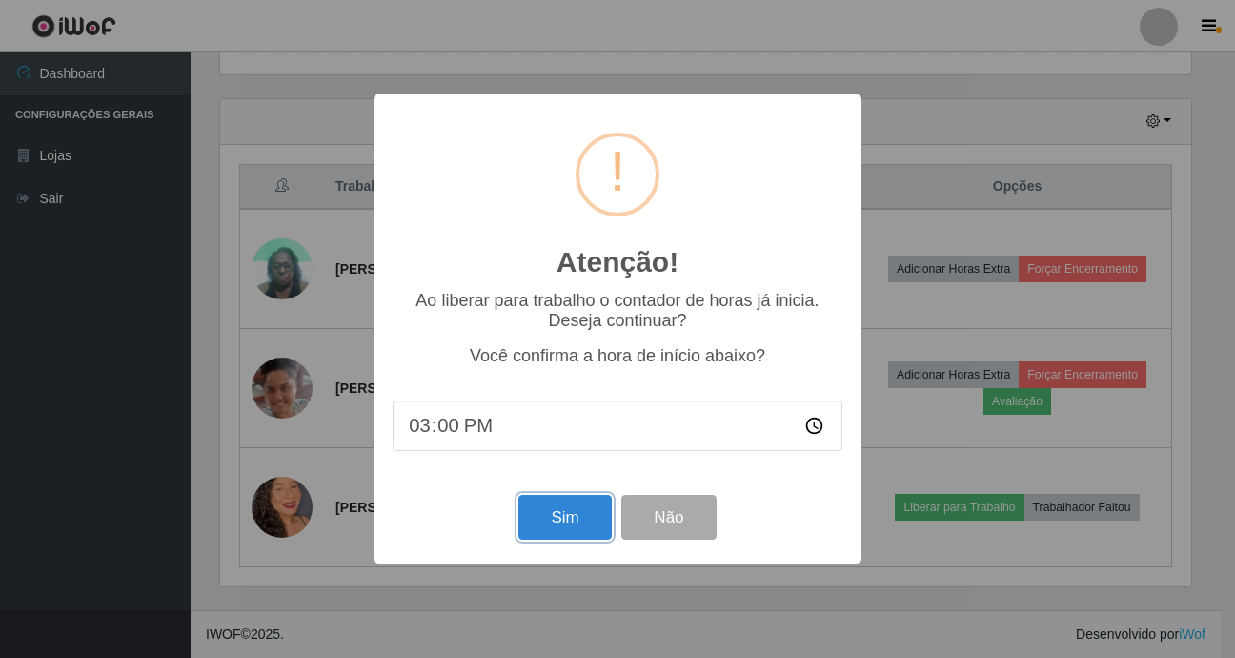
drag, startPoint x: 558, startPoint y: 511, endPoint x: 573, endPoint y: 497, distance: 20.9
click at [560, 510] on button "Sim" at bounding box center [565, 517] width 92 height 45
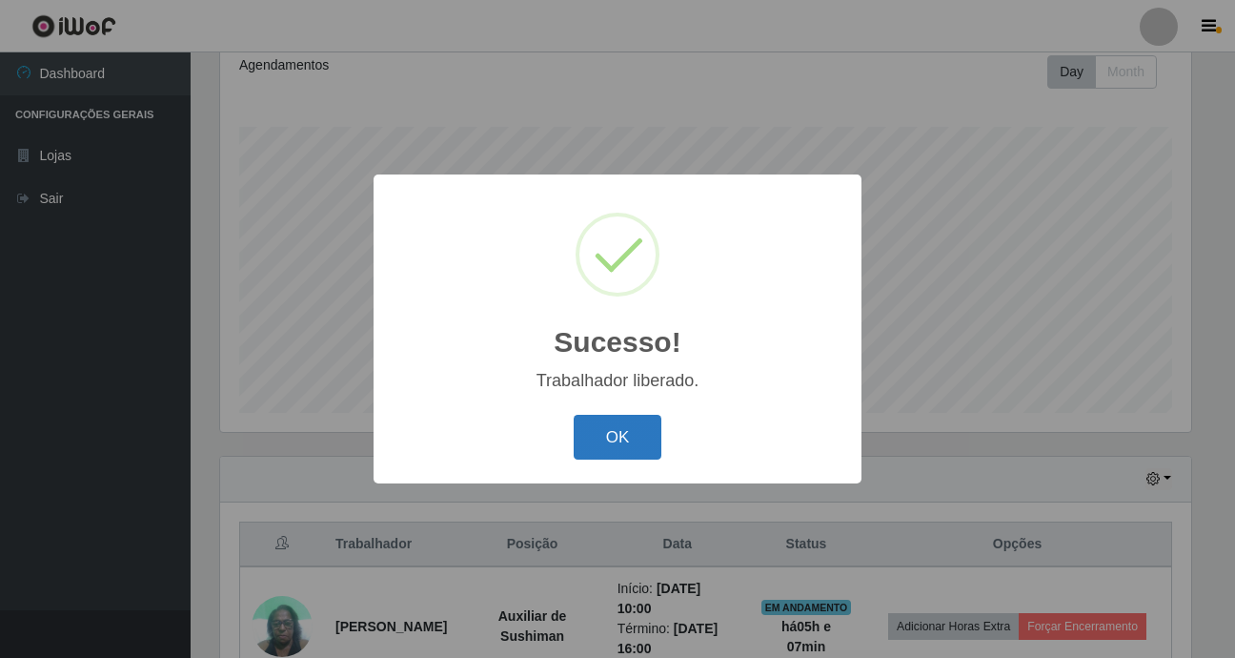
click at [609, 446] on button "OK" at bounding box center [618, 437] width 89 height 45
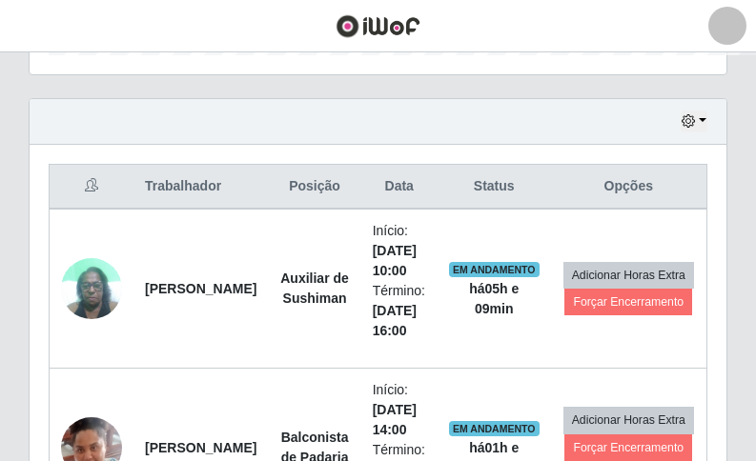
scroll to position [952800, 952499]
